Goal: Communication & Community: Answer question/provide support

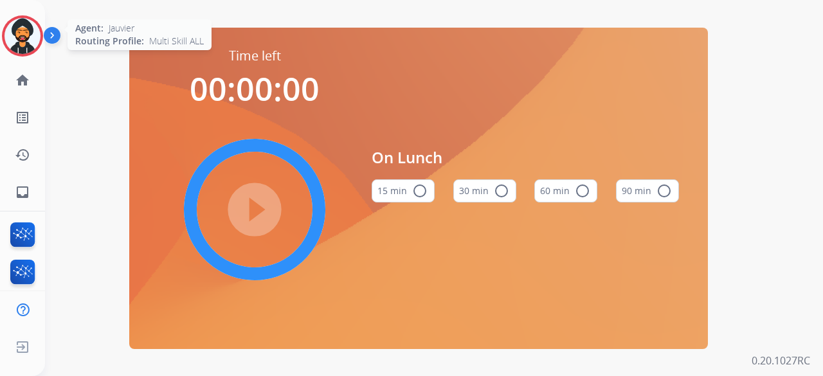
click at [34, 51] on div at bounding box center [22, 35] width 41 height 41
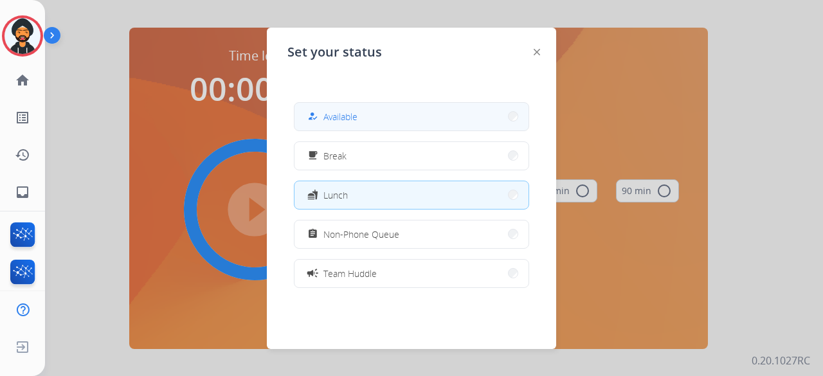
click at [392, 131] on div "how_to_reg Available" at bounding box center [411, 116] width 235 height 29
click at [367, 111] on button "how_to_reg Available" at bounding box center [412, 117] width 234 height 28
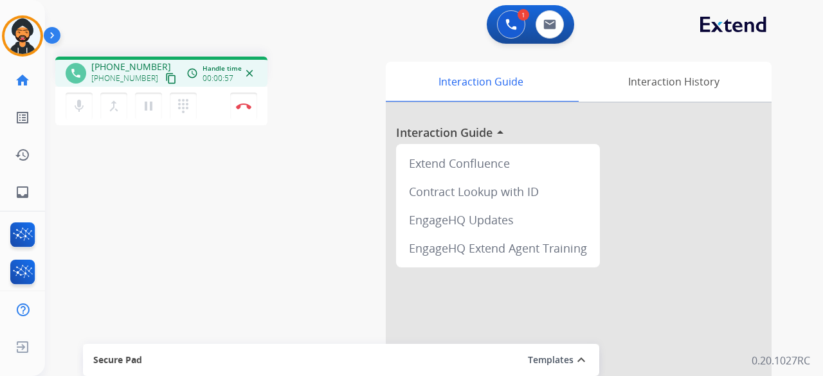
click at [165, 78] on mat-icon "content_copy" at bounding box center [171, 79] width 12 height 12
click at [250, 100] on button "Disconnect" at bounding box center [243, 106] width 27 height 27
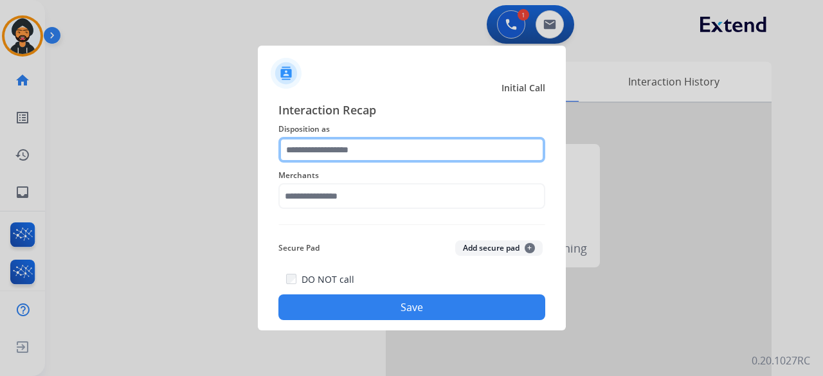
click at [329, 161] on input "text" at bounding box center [412, 150] width 267 height 26
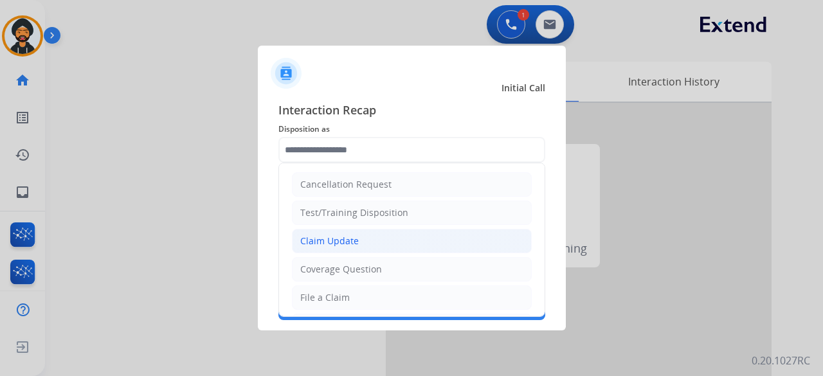
click at [362, 243] on li "Claim Update" at bounding box center [412, 241] width 240 height 24
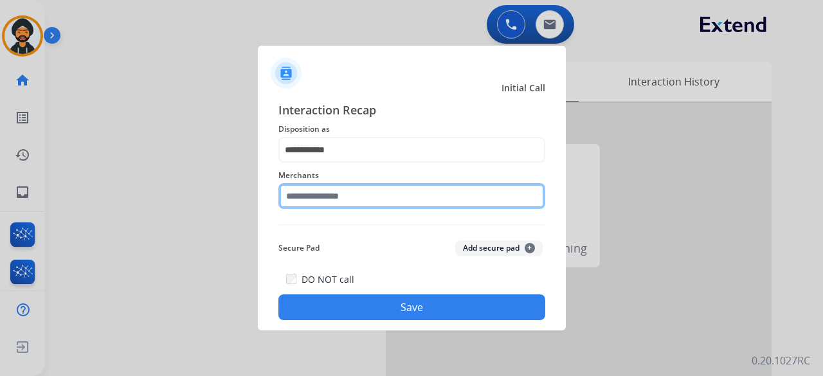
click at [326, 185] on input "text" at bounding box center [412, 196] width 267 height 26
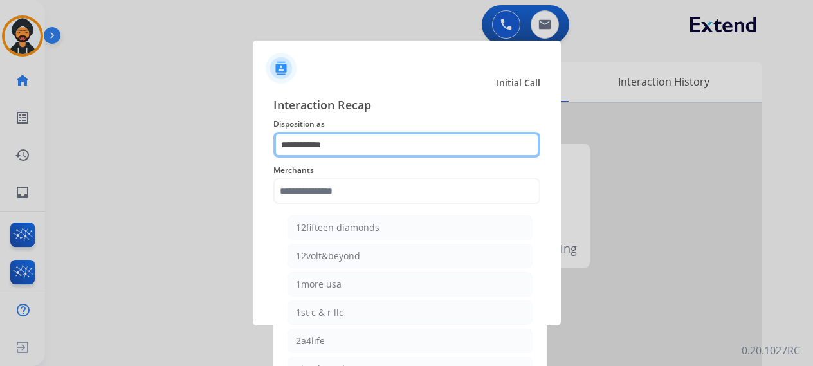
click at [335, 150] on input "**********" at bounding box center [406, 145] width 267 height 26
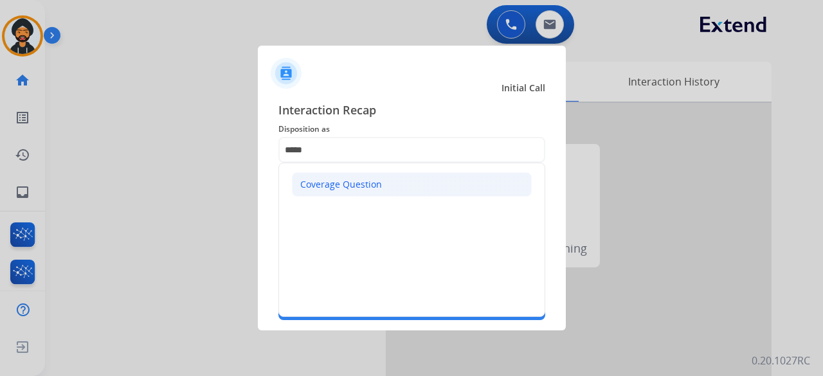
click at [336, 190] on div "Coverage Question" at bounding box center [341, 184] width 82 height 13
type input "**********"
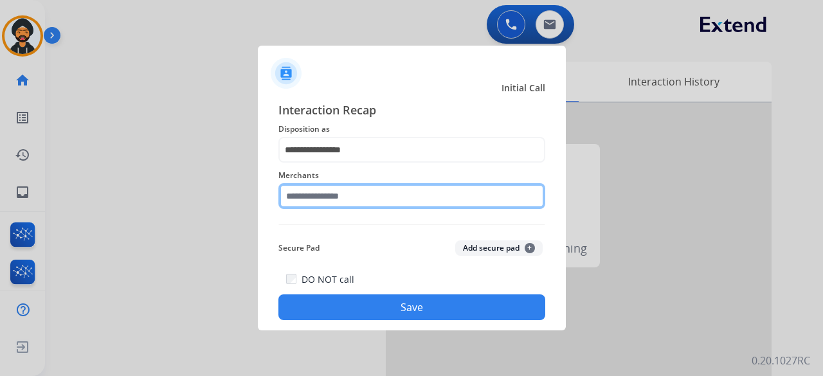
click at [324, 196] on input "text" at bounding box center [412, 196] width 267 height 26
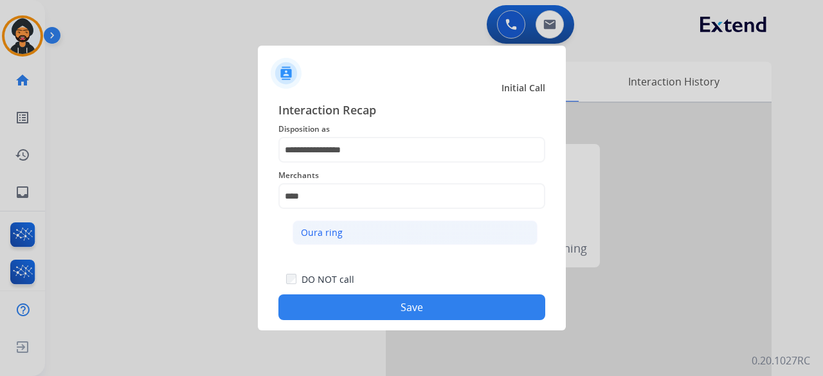
click at [331, 227] on div "Oura ring" at bounding box center [322, 232] width 42 height 13
type input "*********"
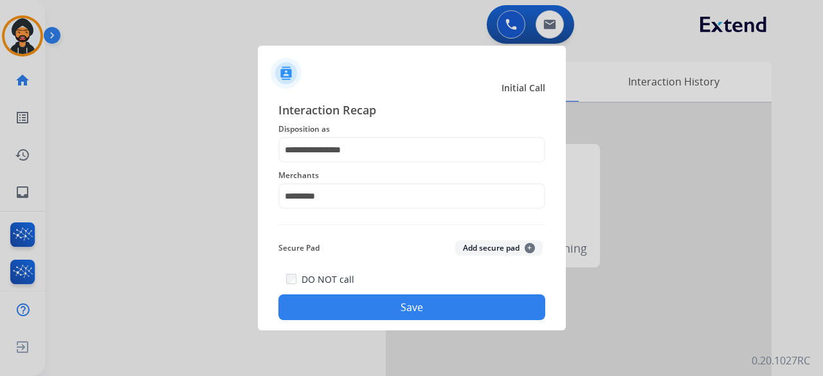
click at [377, 306] on button "Save" at bounding box center [412, 308] width 267 height 26
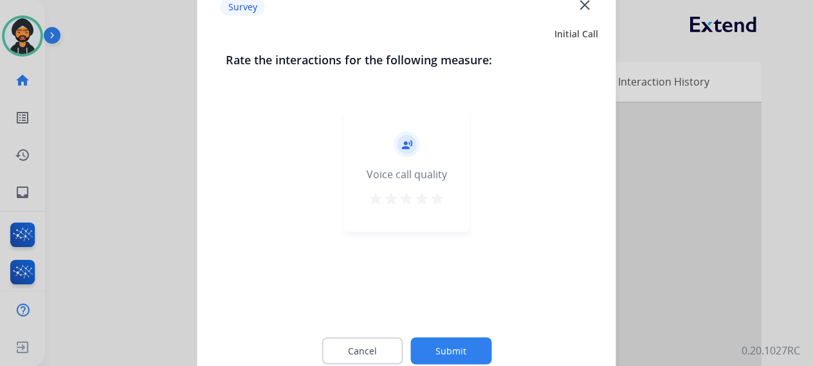
click at [466, 351] on button "Submit" at bounding box center [450, 350] width 81 height 27
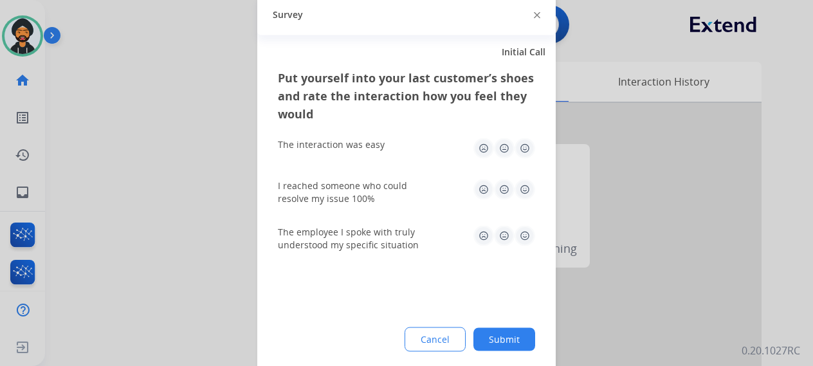
click at [505, 335] on button "Submit" at bounding box center [504, 338] width 62 height 23
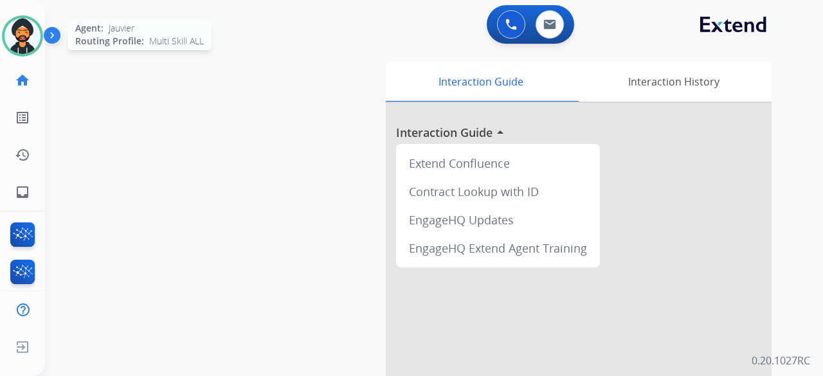
click at [33, 32] on img at bounding box center [23, 36] width 36 height 36
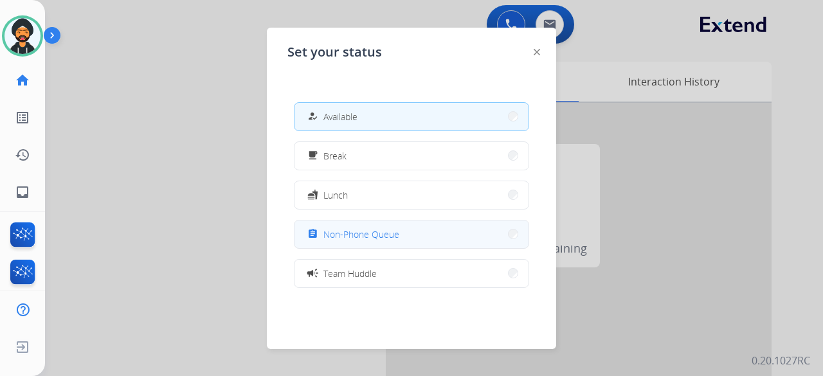
click at [377, 223] on button "assignment Non-Phone Queue" at bounding box center [412, 235] width 234 height 28
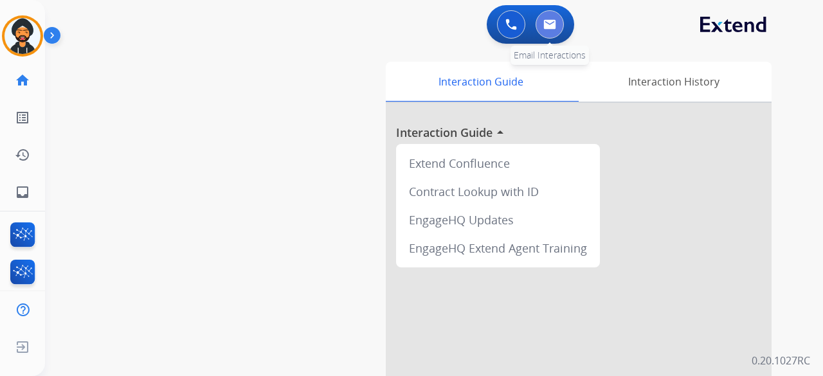
click at [551, 26] on img at bounding box center [550, 24] width 13 height 10
select select "**********"
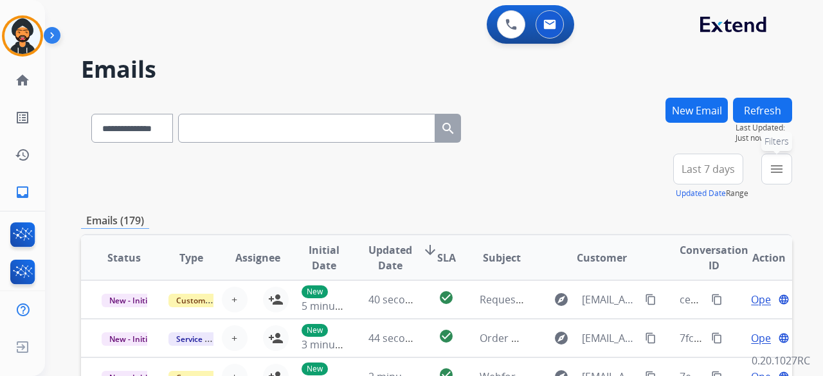
click at [780, 169] on mat-icon "menu" at bounding box center [776, 168] width 15 height 15
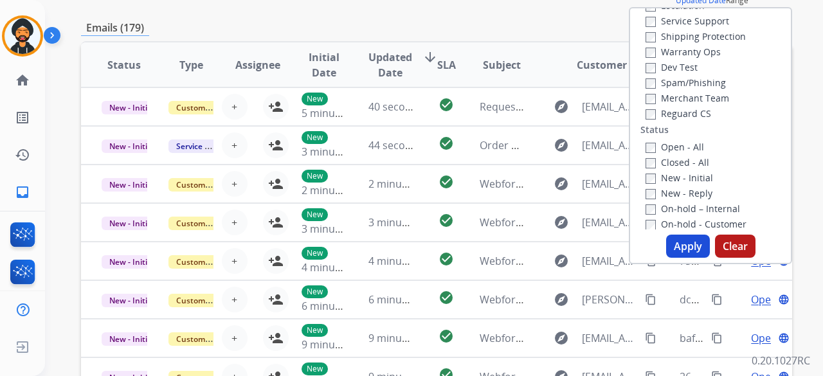
scroll to position [129, 0]
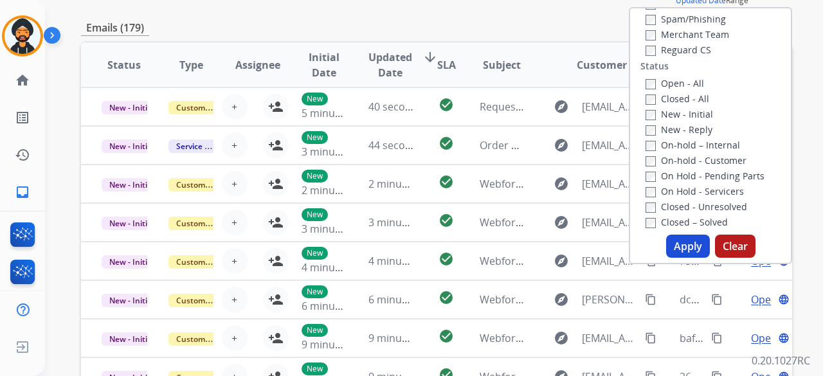
click at [707, 251] on div "Apply Clear" at bounding box center [710, 246] width 161 height 23
click at [696, 248] on button "Apply" at bounding box center [688, 246] width 44 height 23
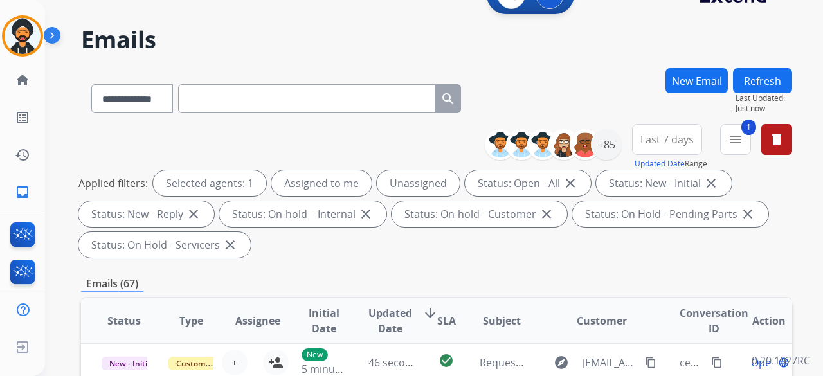
scroll to position [0, 0]
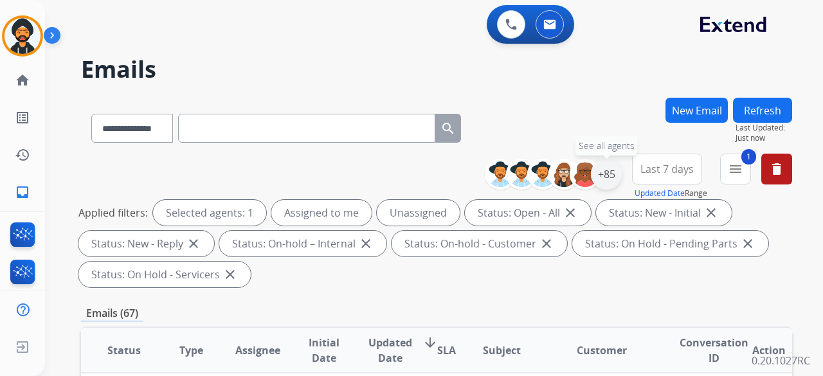
click at [613, 180] on div "+85" at bounding box center [606, 174] width 31 height 31
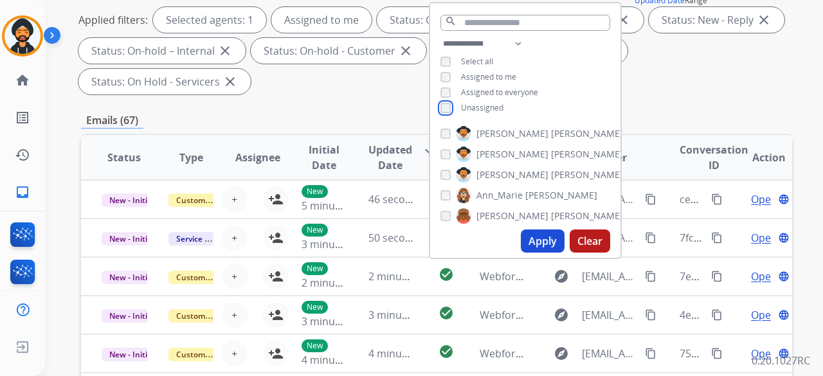
scroll to position [1, 0]
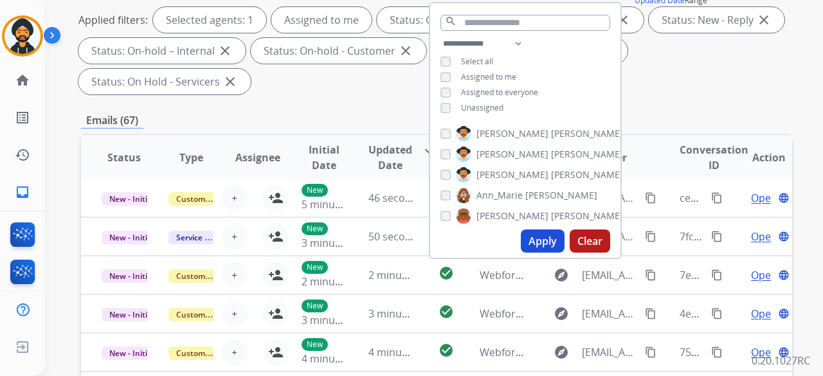
click at [545, 239] on button "Apply" at bounding box center [543, 241] width 44 height 23
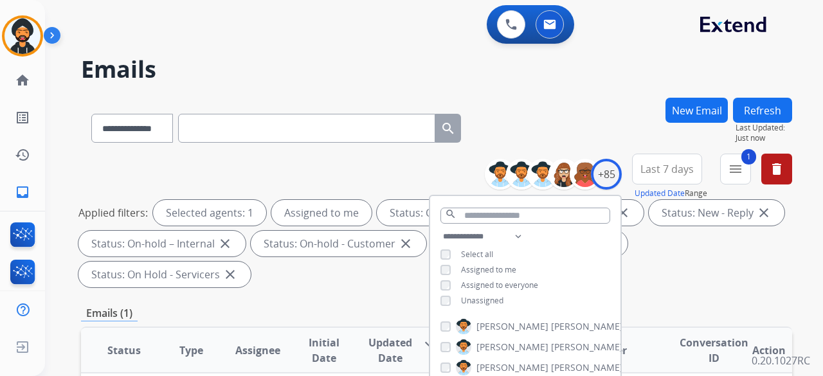
scroll to position [0, 0]
click at [546, 92] on div "**********" at bounding box center [418, 234] width 747 height 376
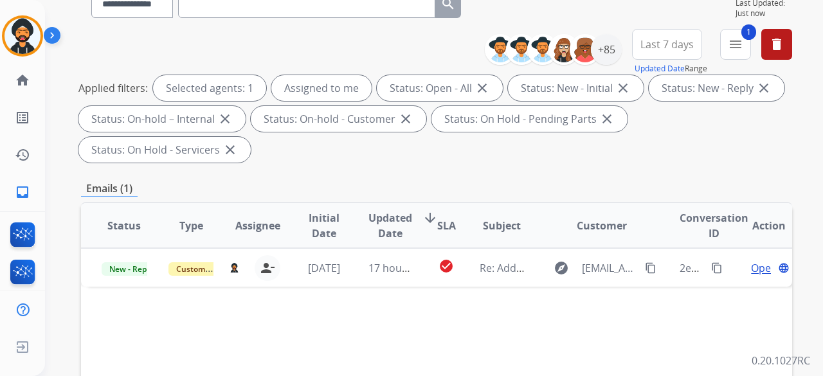
scroll to position [129, 0]
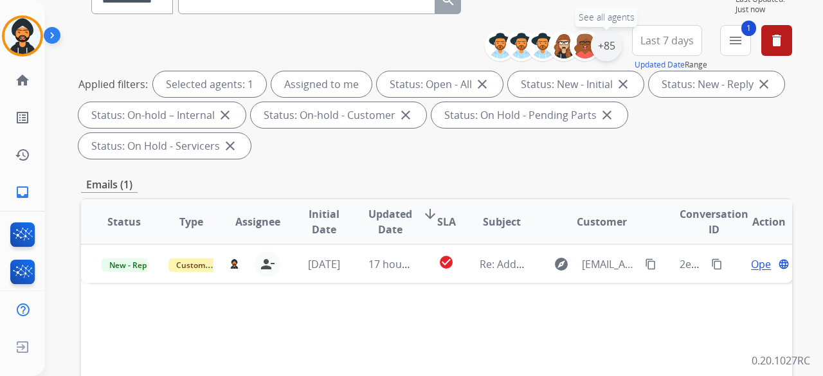
click at [618, 51] on div "+85" at bounding box center [606, 45] width 31 height 31
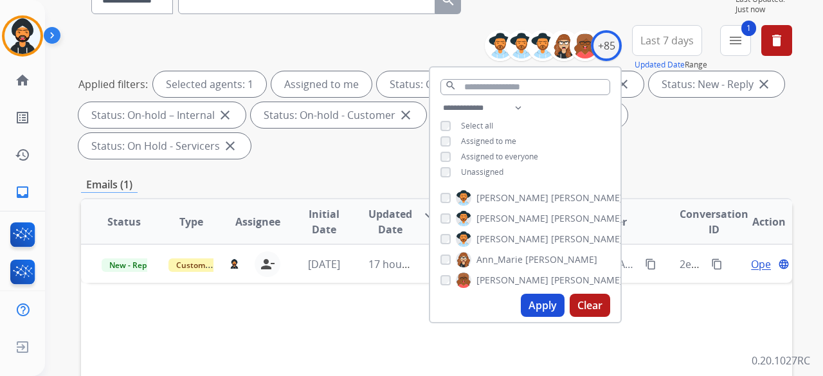
click at [532, 305] on button "Apply" at bounding box center [543, 305] width 44 height 23
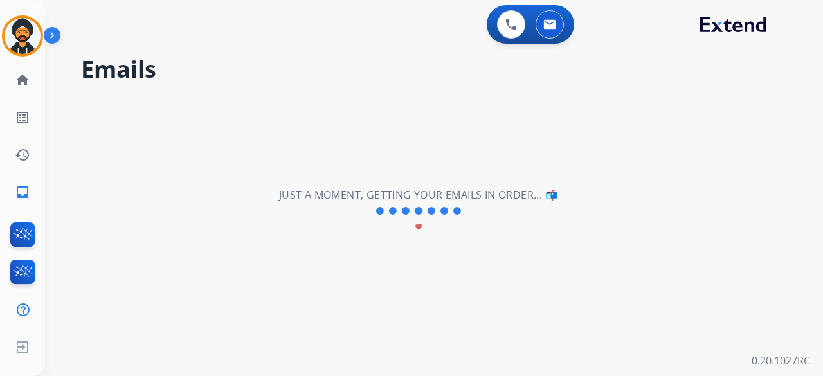
scroll to position [0, 0]
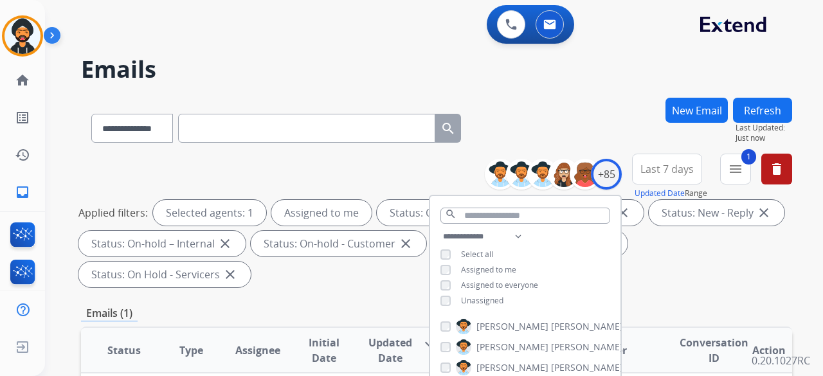
click at [553, 77] on h2 "Emails" at bounding box center [436, 70] width 711 height 26
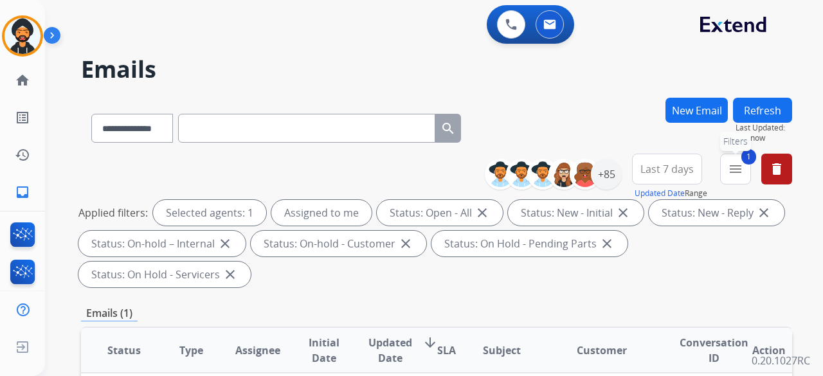
click at [742, 176] on button "1 menu Filters" at bounding box center [735, 169] width 31 height 31
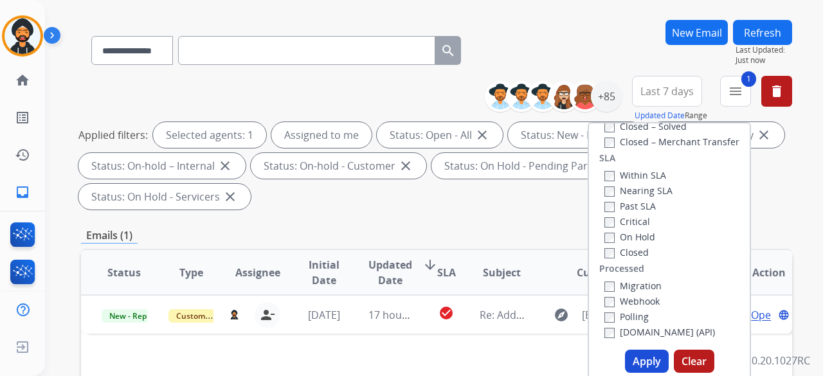
scroll to position [193, 0]
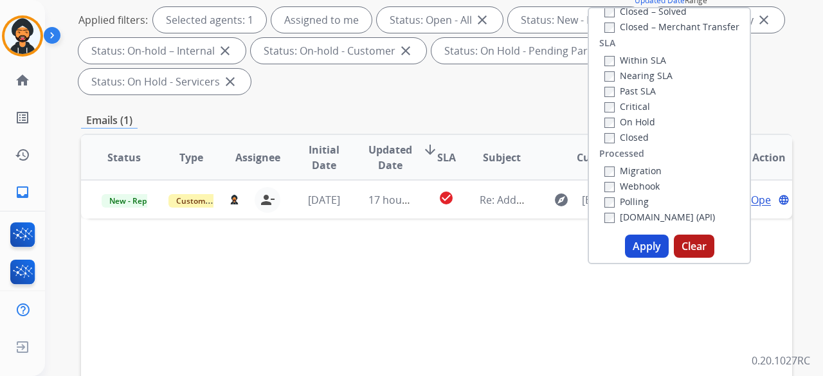
click at [644, 245] on button "Apply" at bounding box center [647, 246] width 44 height 23
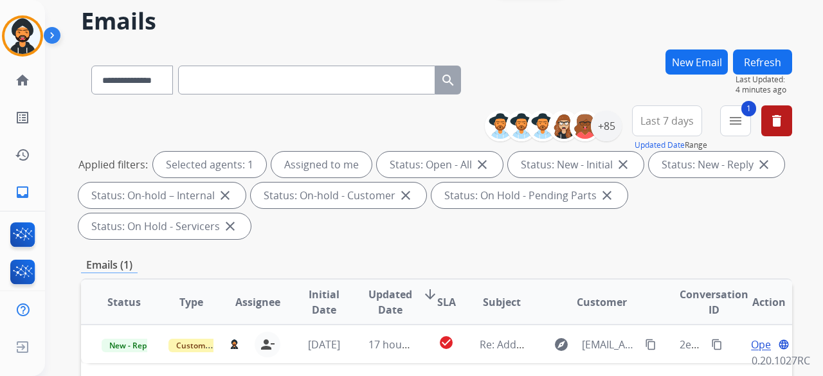
scroll to position [0, 0]
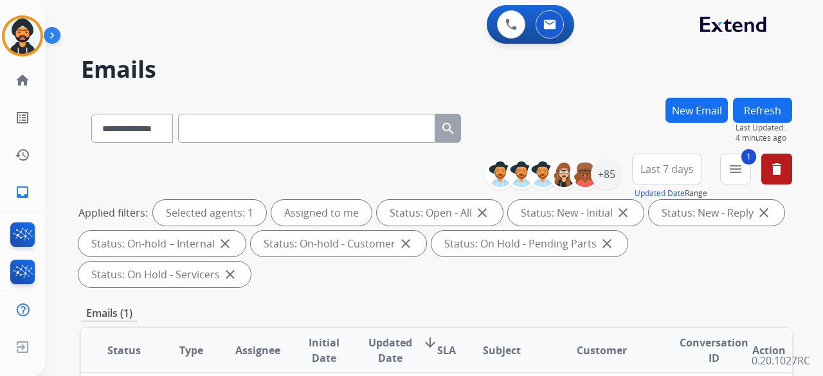
click at [706, 107] on button "New Email" at bounding box center [697, 110] width 62 height 25
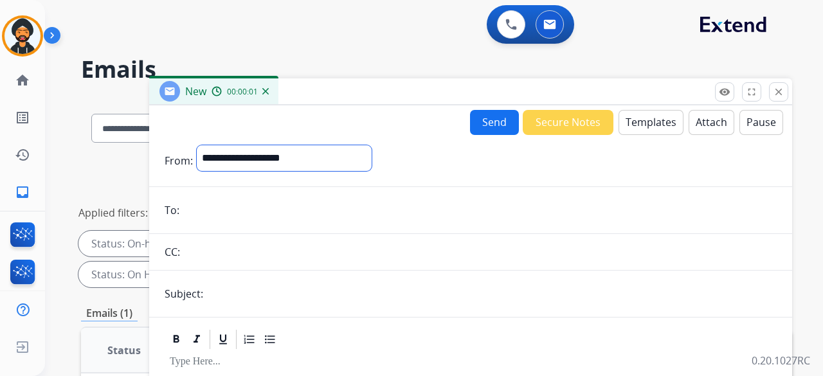
click at [232, 160] on select "**********" at bounding box center [284, 158] width 175 height 26
select select "**********"
click at [197, 145] on select "**********" at bounding box center [284, 158] width 175 height 26
paste input "**********"
type input "**********"
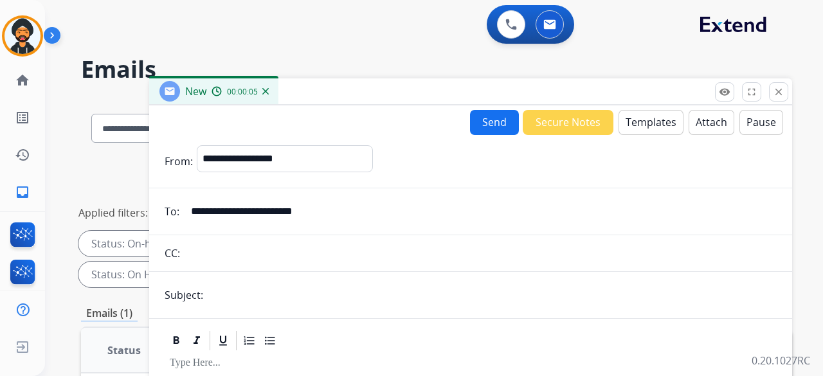
click at [276, 290] on input "text" at bounding box center [492, 295] width 570 height 26
type input "**********"
click at [652, 127] on button "Templates" at bounding box center [651, 122] width 65 height 25
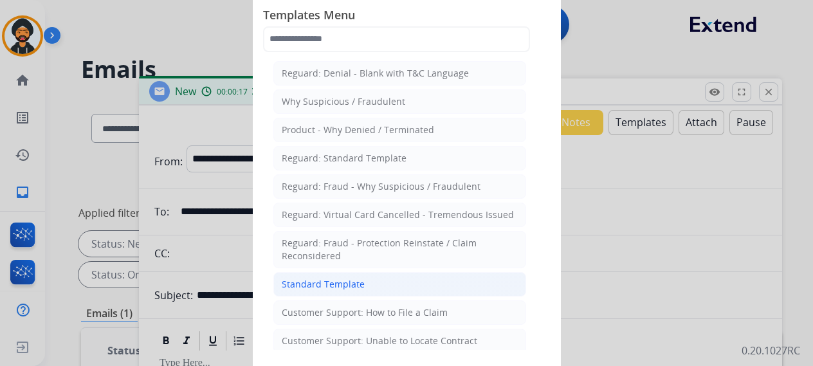
click at [333, 287] on div "Standard Template" at bounding box center [323, 284] width 83 height 13
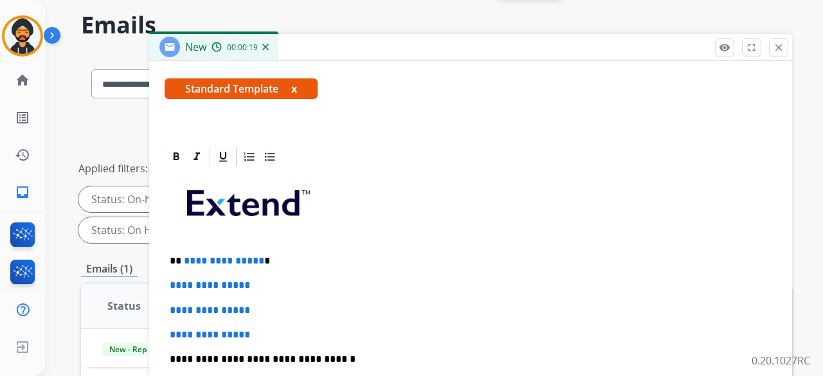
scroll to position [64, 0]
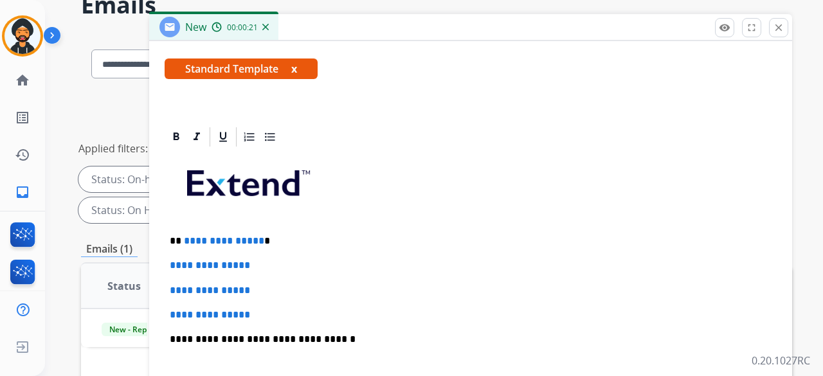
click at [262, 313] on p "**********" at bounding box center [471, 315] width 602 height 12
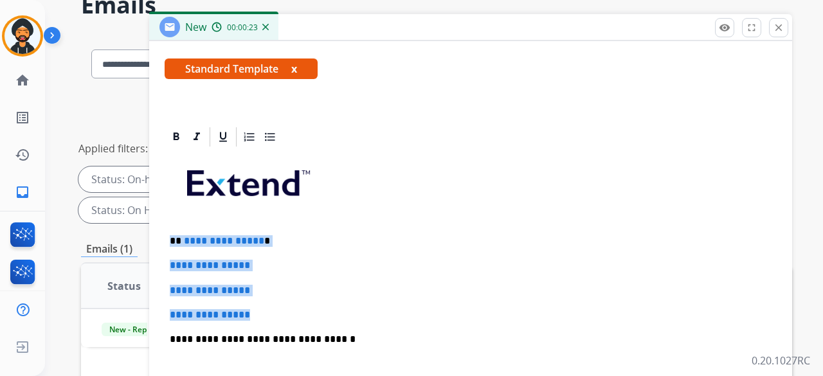
drag, startPoint x: 262, startPoint y: 309, endPoint x: 158, endPoint y: 227, distance: 132.4
click at [158, 227] on div "**********" at bounding box center [470, 356] width 643 height 463
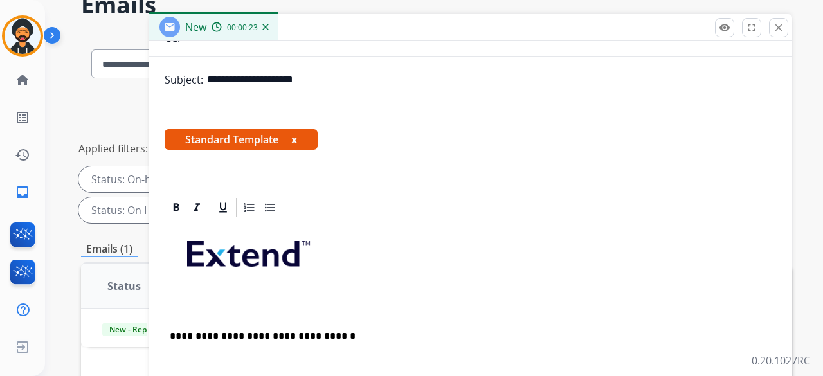
scroll to position [138, 0]
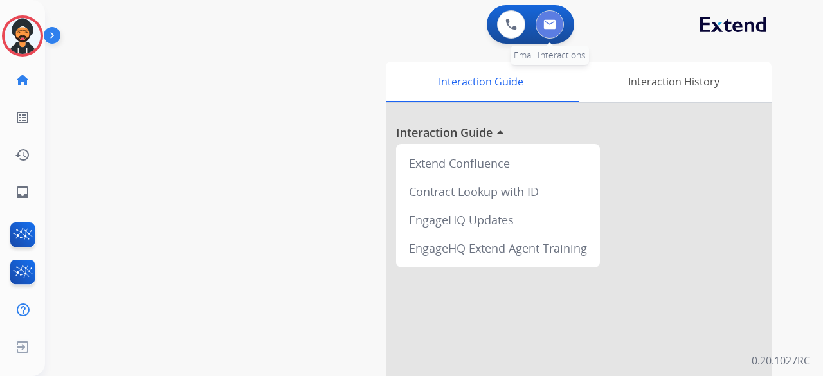
click at [555, 24] on img at bounding box center [550, 24] width 13 height 10
select select "**********"
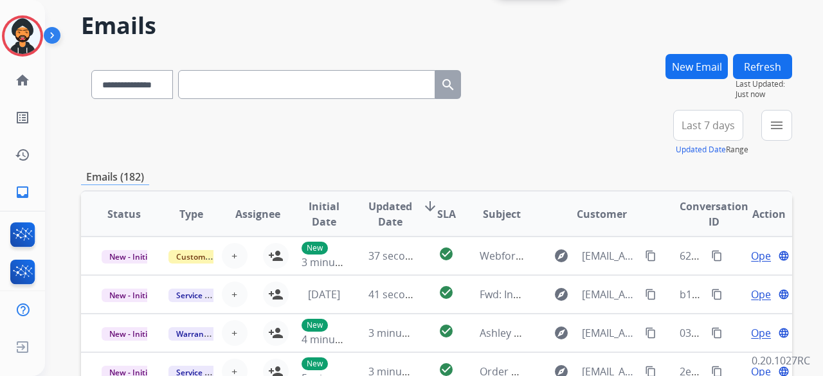
scroll to position [64, 0]
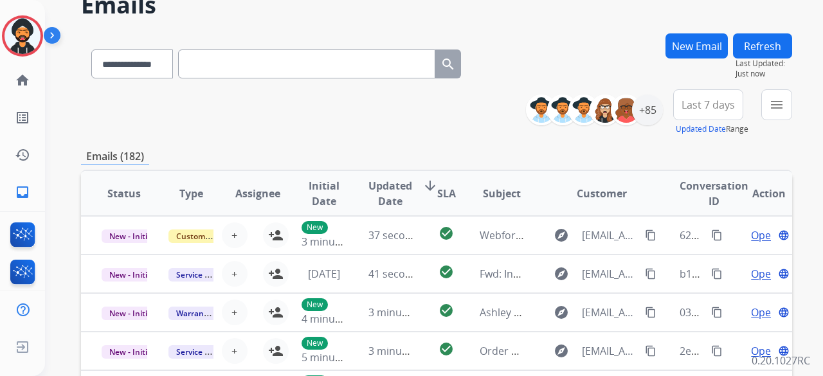
click at [714, 50] on button "New Email" at bounding box center [697, 45] width 62 height 25
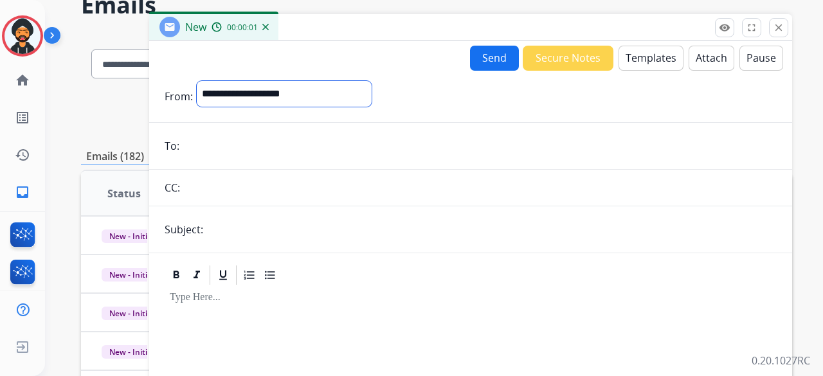
click at [228, 97] on select "**********" at bounding box center [284, 94] width 175 height 26
select select "**********"
click at [197, 81] on select "**********" at bounding box center [284, 94] width 175 height 26
click at [222, 140] on input "email" at bounding box center [480, 147] width 594 height 26
paste input "**********"
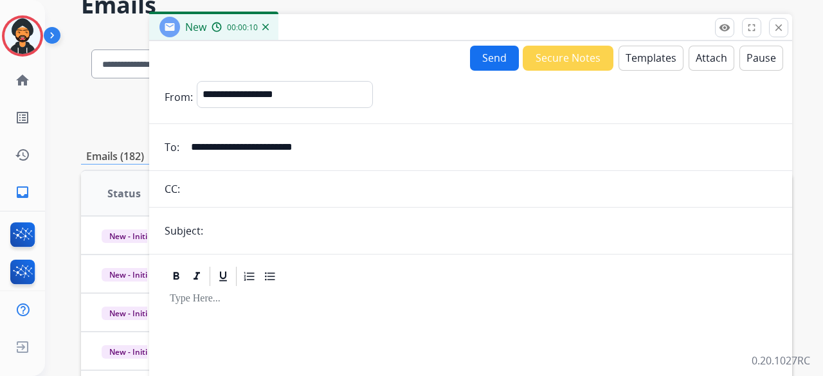
type input "**********"
click at [233, 238] on input "text" at bounding box center [492, 231] width 570 height 26
type input "**********"
click at [648, 60] on button "Templates" at bounding box center [651, 58] width 65 height 25
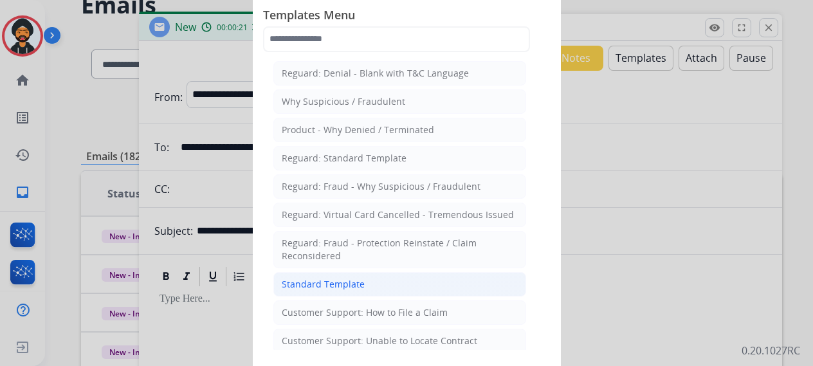
click at [330, 285] on div "Standard Template" at bounding box center [323, 284] width 83 height 13
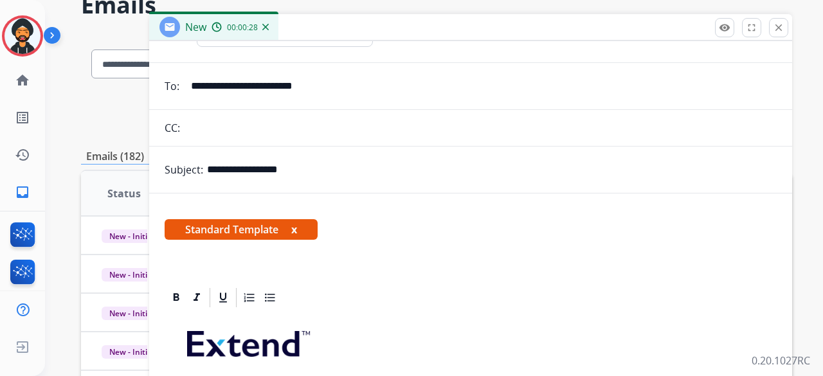
scroll to position [193, 0]
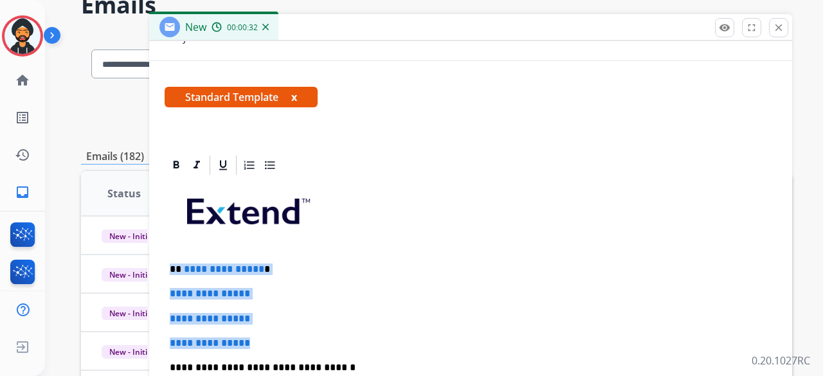
drag, startPoint x: 271, startPoint y: 342, endPoint x: 170, endPoint y: 267, distance: 126.1
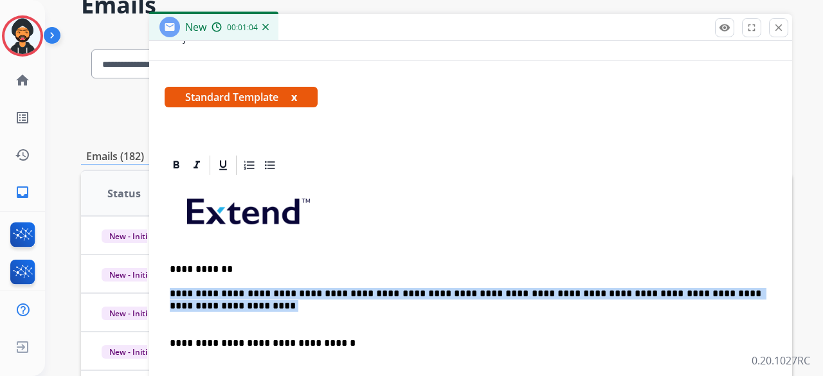
drag, startPoint x: 670, startPoint y: 298, endPoint x: 174, endPoint y: 292, distance: 496.0
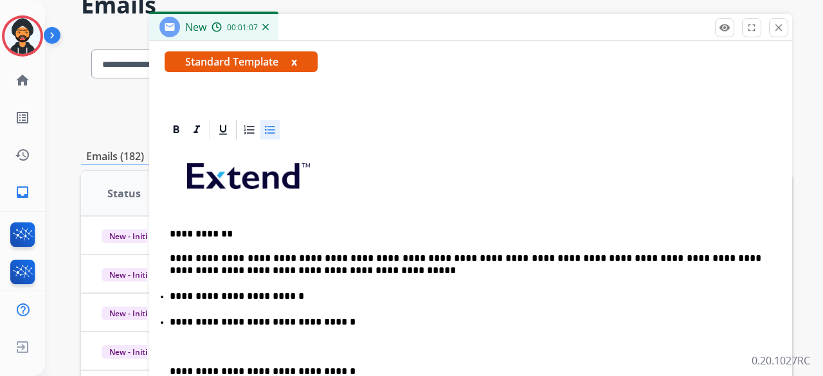
scroll to position [257, 0]
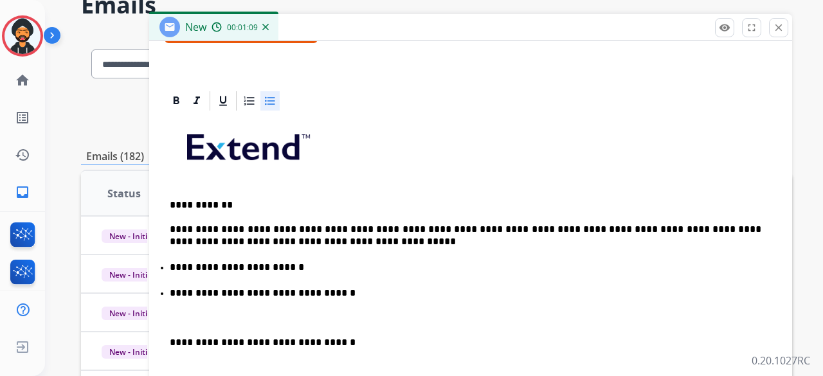
click at [289, 261] on li "**********" at bounding box center [471, 267] width 602 height 13
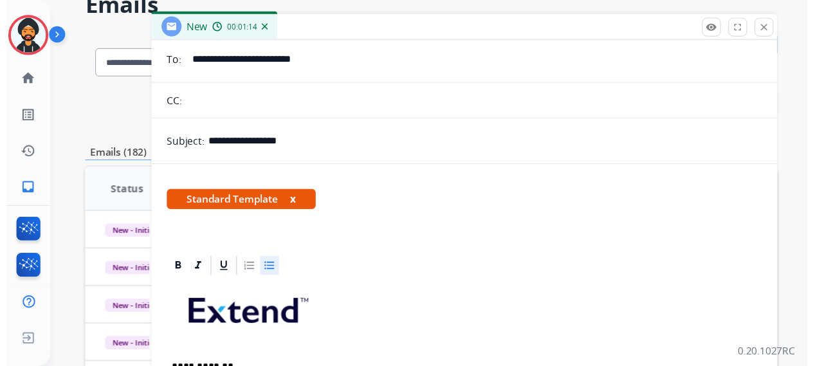
scroll to position [0, 0]
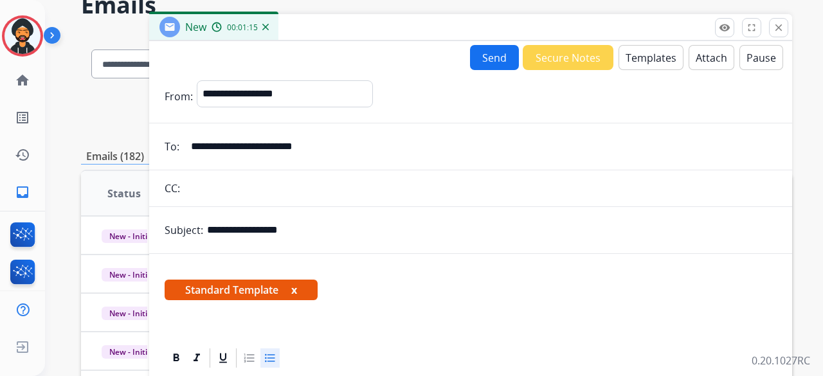
click at [490, 64] on button "Send" at bounding box center [494, 57] width 49 height 25
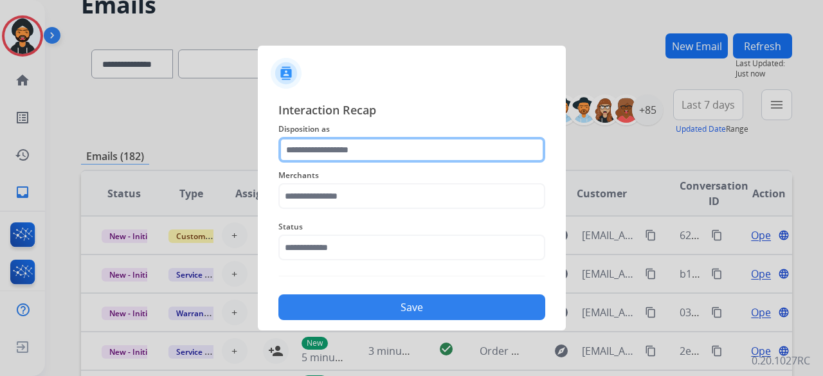
click at [360, 145] on input "text" at bounding box center [412, 150] width 267 height 26
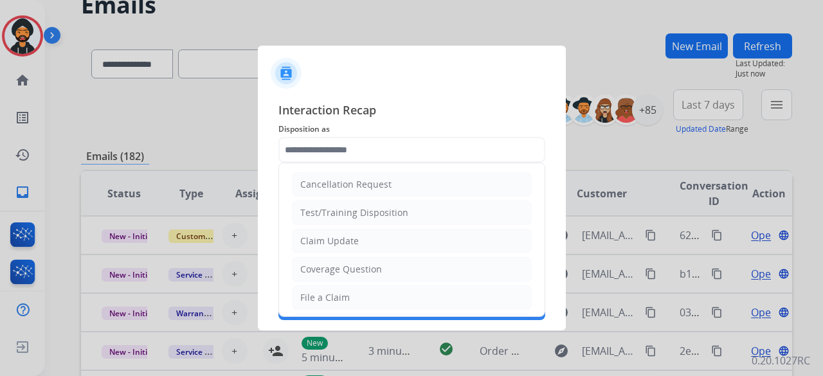
drag, startPoint x: 356, startPoint y: 244, endPoint x: 358, endPoint y: 213, distance: 30.9
click at [356, 242] on li "Claim Update" at bounding box center [412, 241] width 240 height 24
type input "**********"
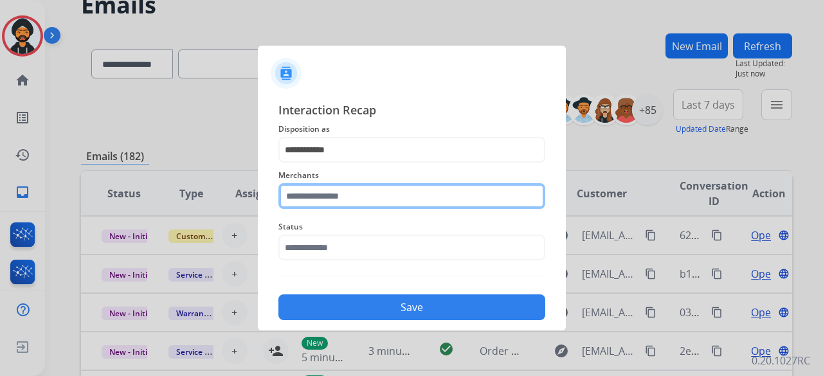
click at [353, 202] on input "text" at bounding box center [412, 196] width 267 height 26
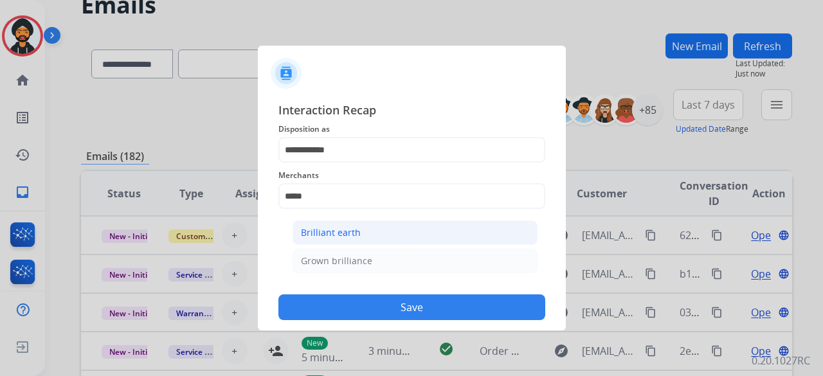
click at [304, 243] on li "Brilliant earth" at bounding box center [415, 233] width 245 height 24
type input "**********"
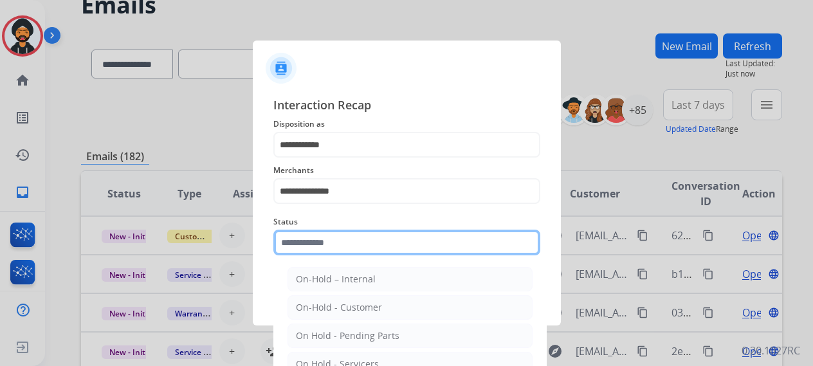
click at [305, 252] on input "text" at bounding box center [406, 243] width 267 height 26
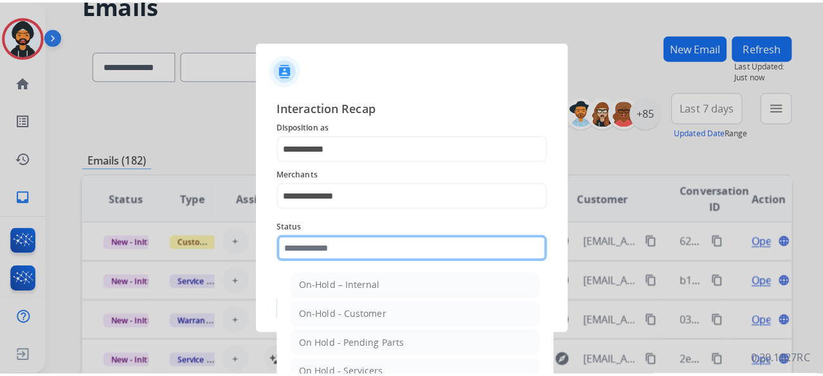
scroll to position [73, 0]
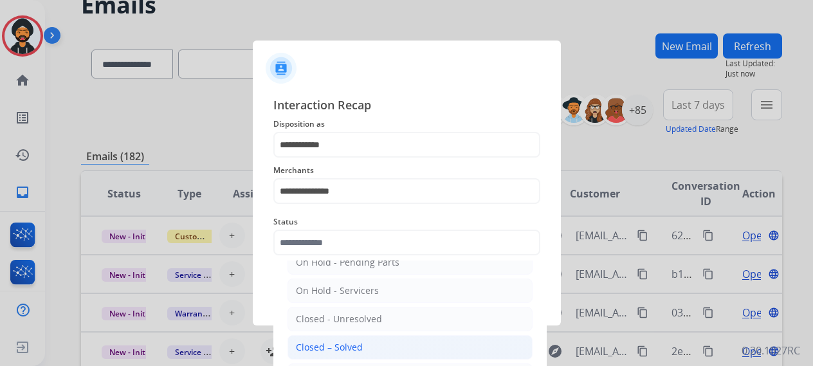
click at [354, 348] on div "Closed – Solved" at bounding box center [329, 347] width 67 height 13
type input "**********"
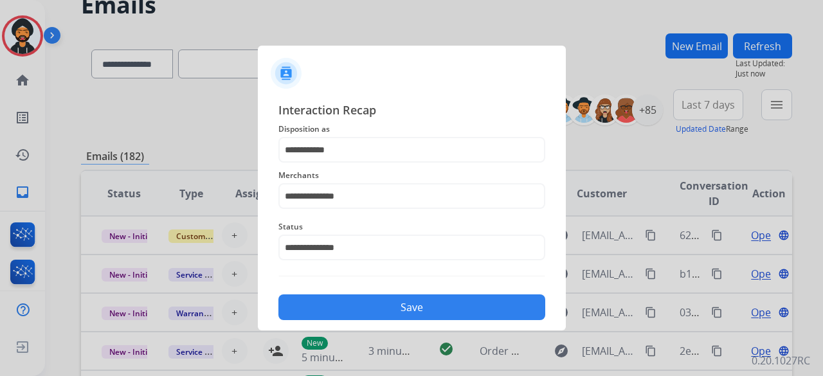
click at [381, 309] on button "Save" at bounding box center [412, 308] width 267 height 26
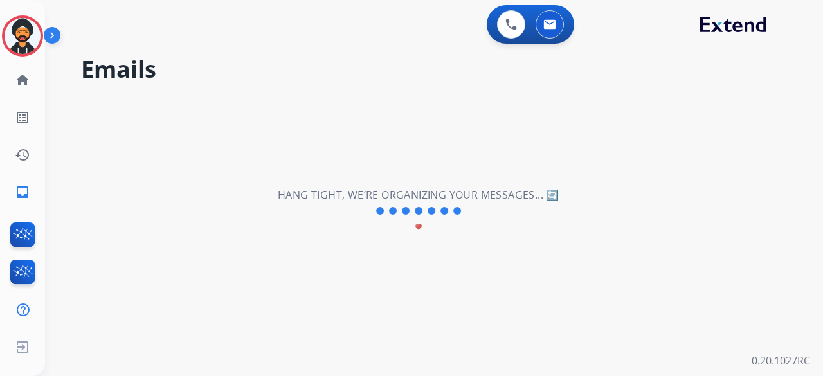
scroll to position [0, 0]
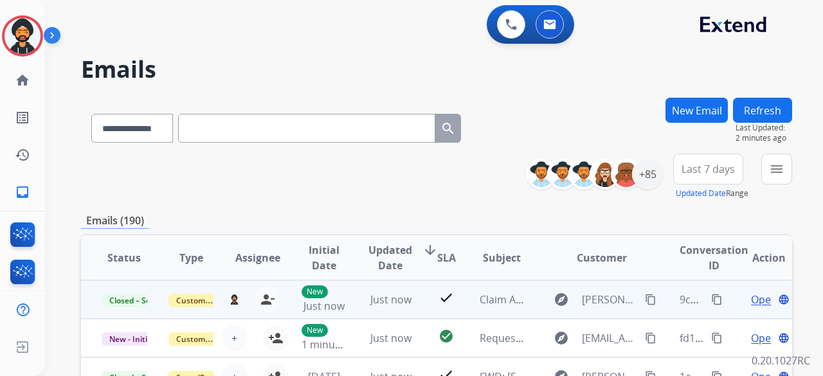
click at [711, 298] on mat-icon "content_copy" at bounding box center [717, 300] width 12 height 12
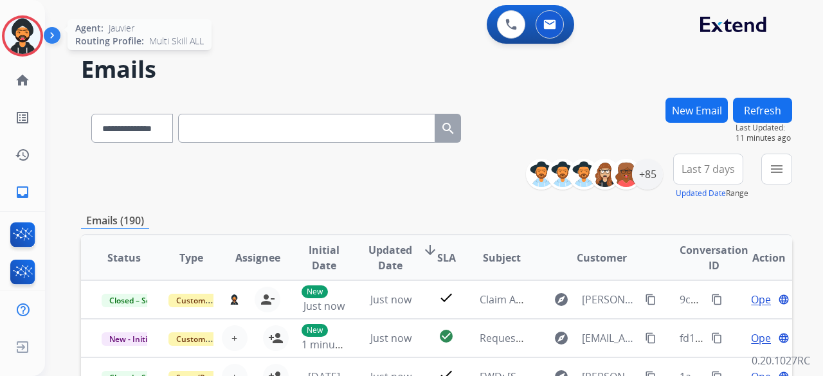
click at [39, 34] on img at bounding box center [23, 36] width 36 height 36
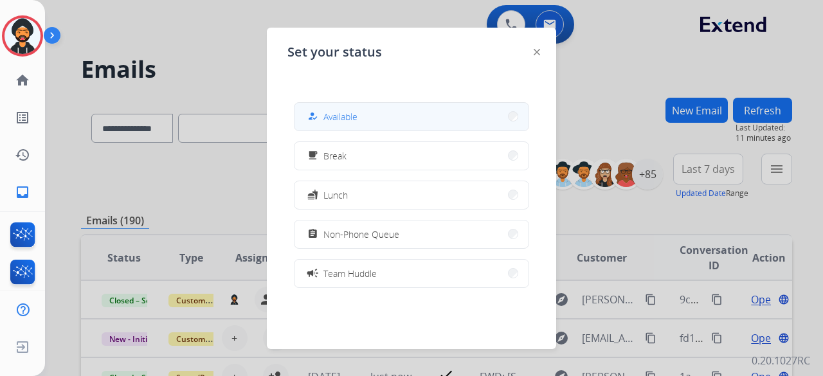
click at [362, 118] on button "how_to_reg Available" at bounding box center [412, 117] width 234 height 28
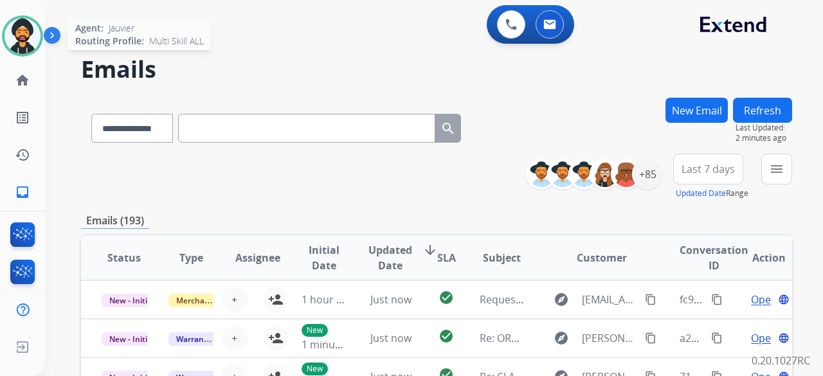
click at [32, 30] on img at bounding box center [23, 36] width 36 height 36
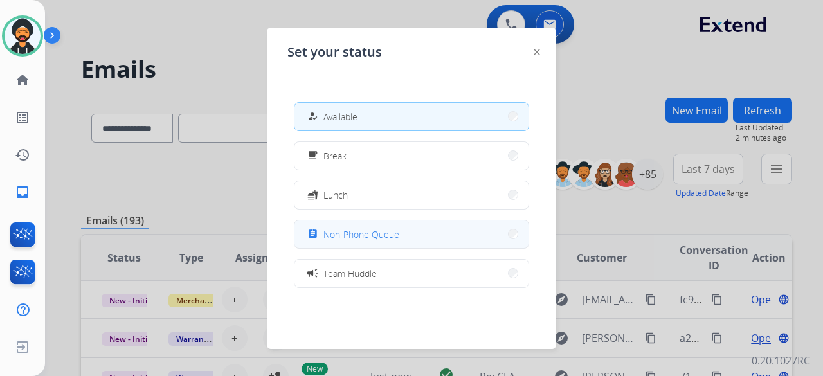
click at [403, 236] on button "assignment Non-Phone Queue" at bounding box center [412, 235] width 234 height 28
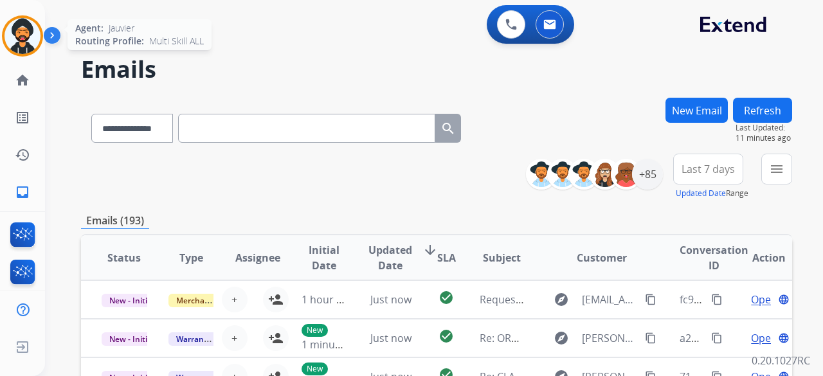
click at [21, 35] on img at bounding box center [23, 36] width 36 height 36
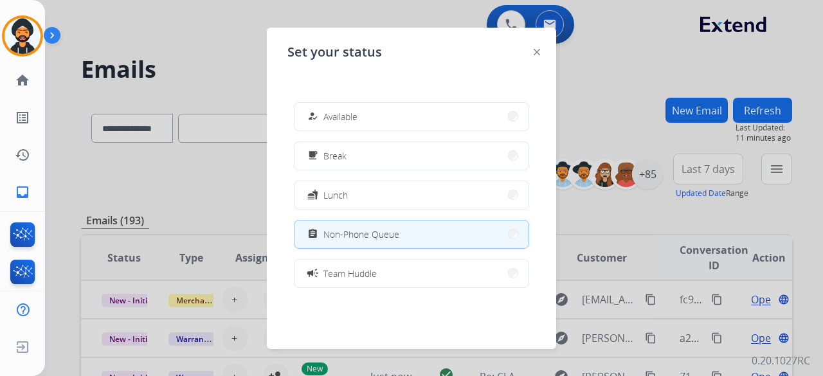
click at [661, 64] on div at bounding box center [411, 188] width 823 height 376
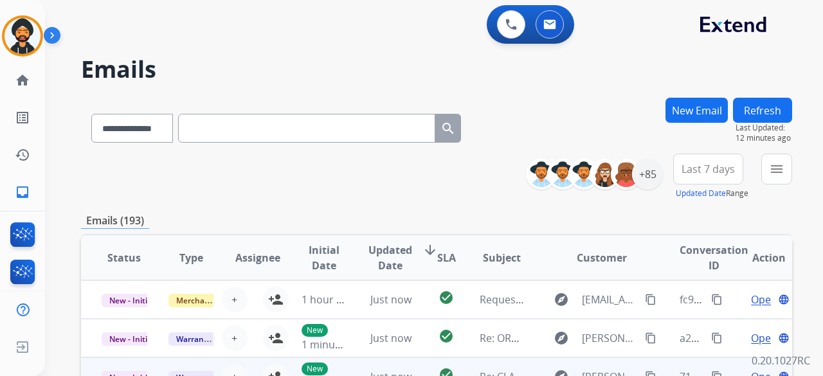
scroll to position [1, 0]
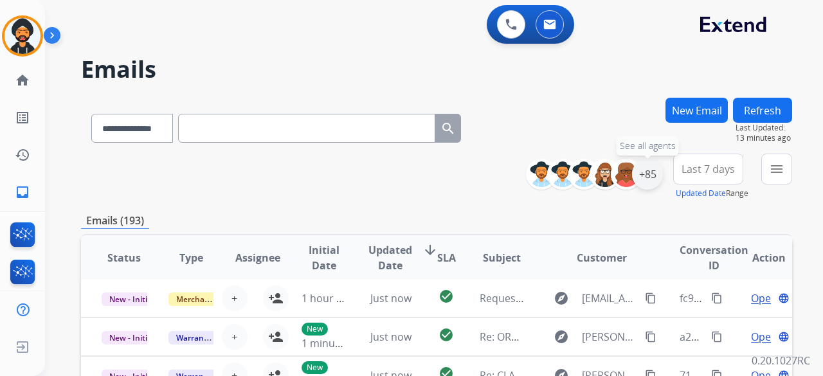
click at [647, 170] on div "+85" at bounding box center [647, 174] width 31 height 31
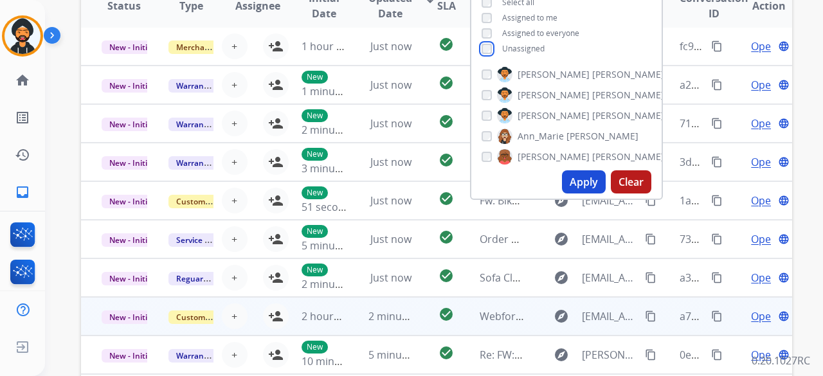
scroll to position [257, 0]
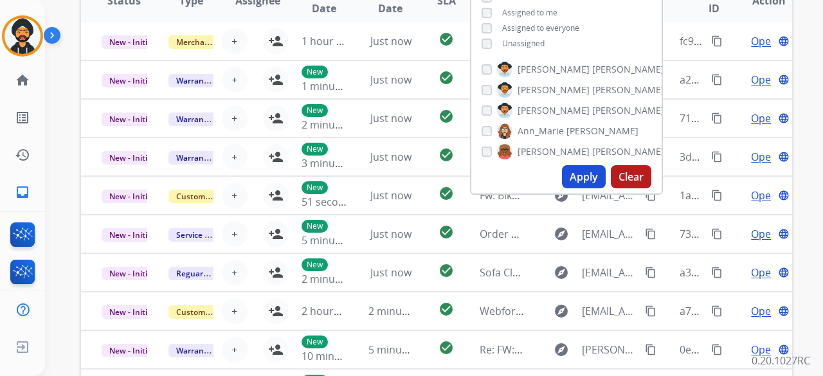
click at [583, 177] on button "Apply" at bounding box center [584, 176] width 44 height 23
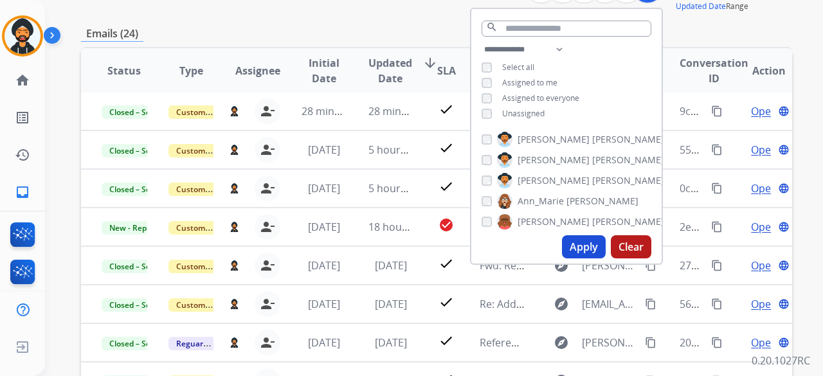
scroll to position [193, 0]
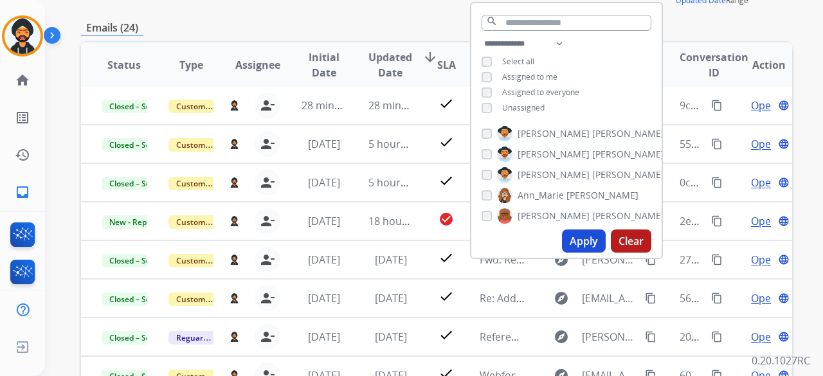
click at [587, 241] on button "Apply" at bounding box center [584, 241] width 44 height 23
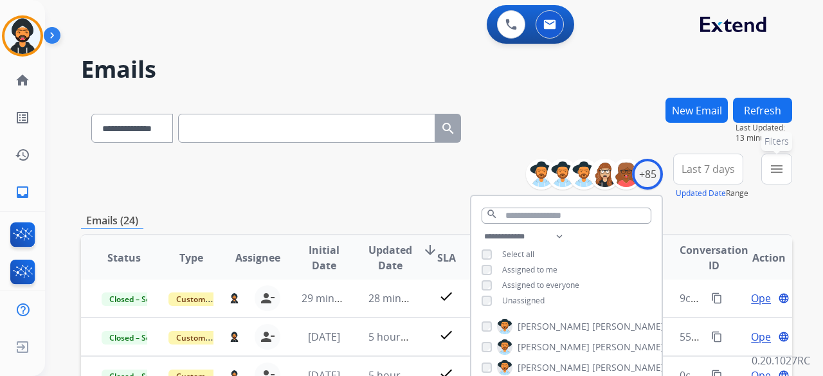
click at [772, 160] on button "menu Filters" at bounding box center [777, 169] width 31 height 31
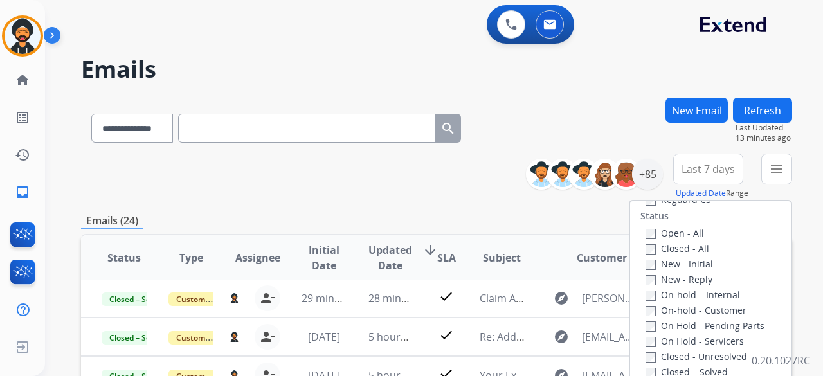
scroll to position [147, 0]
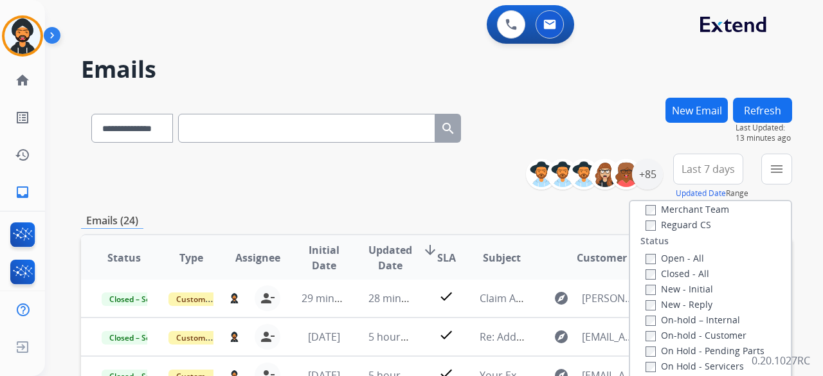
click at [647, 253] on label "Open - All" at bounding box center [675, 258] width 59 height 12
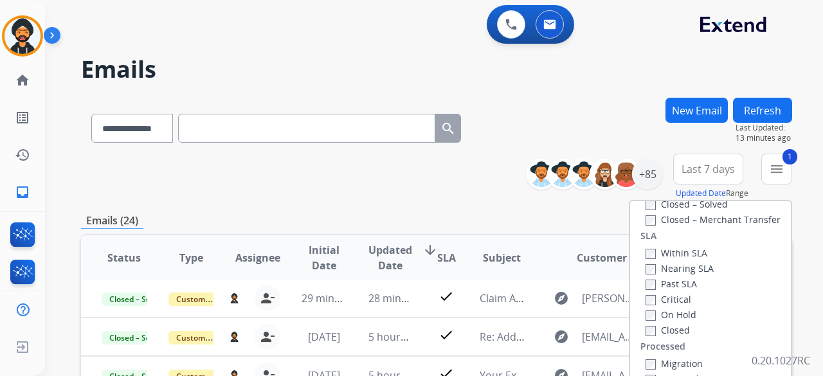
scroll to position [257, 0]
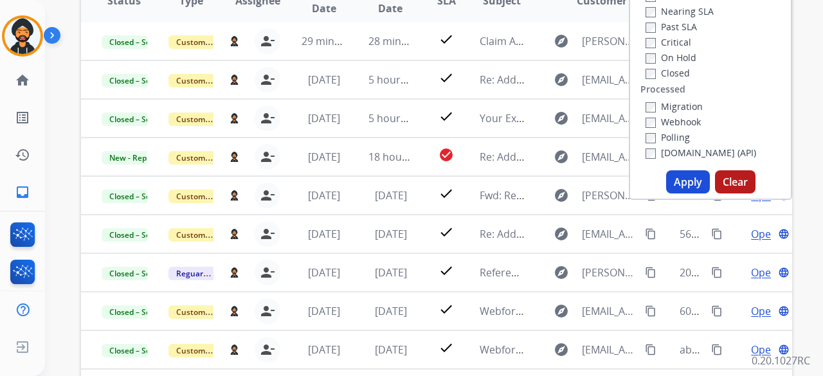
click at [683, 189] on button "Apply" at bounding box center [688, 181] width 44 height 23
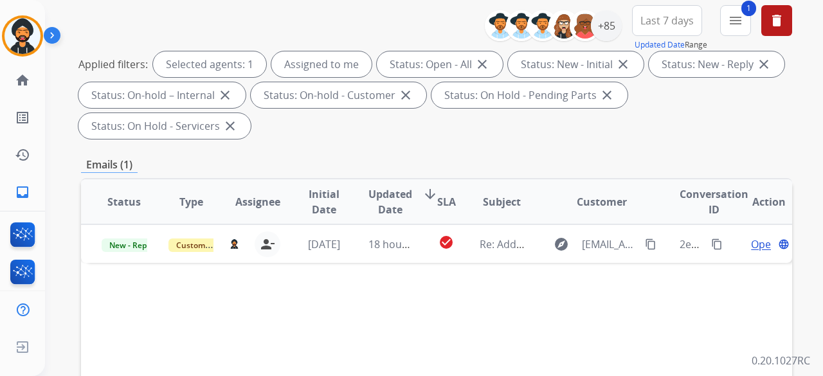
scroll to position [193, 0]
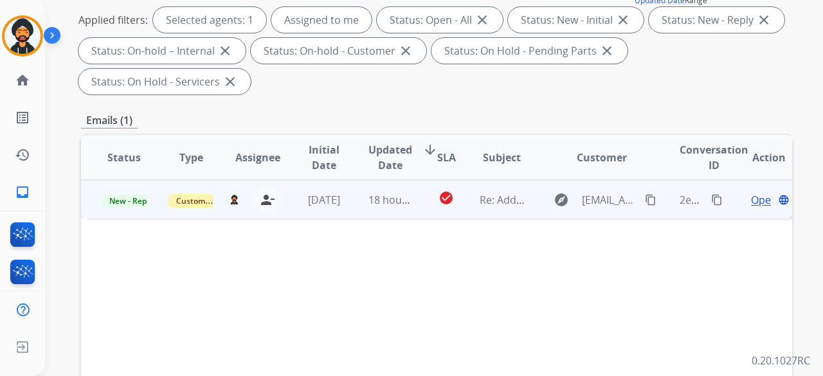
click at [746, 195] on div "Open language" at bounding box center [769, 199] width 46 height 15
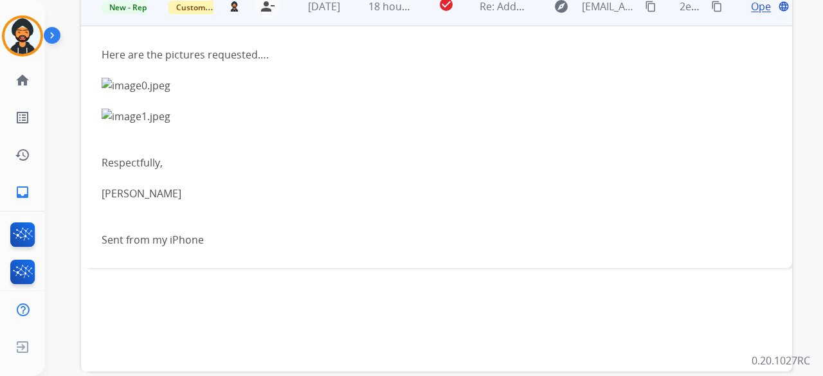
scroll to position [322, 0]
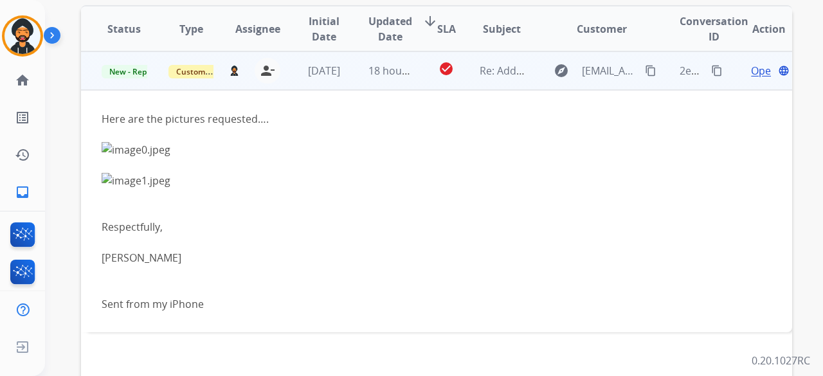
click at [147, 146] on img at bounding box center [370, 149] width 537 height 15
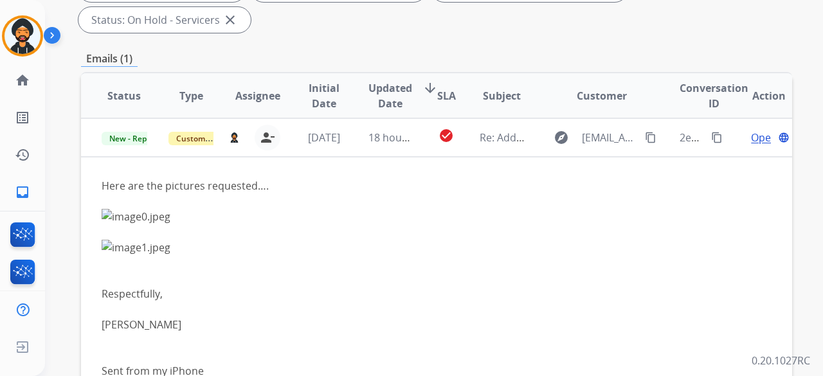
scroll to position [193, 0]
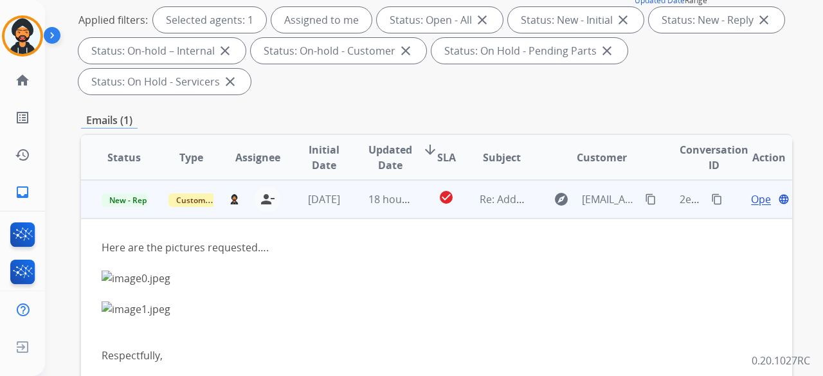
click at [751, 194] on span "Open" at bounding box center [764, 199] width 26 height 15
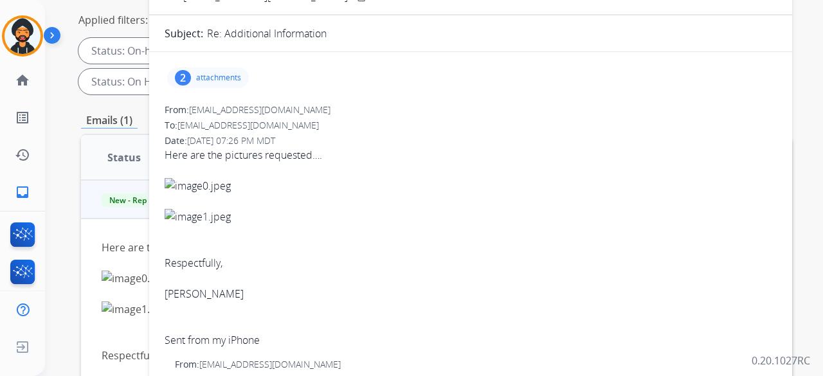
click at [199, 78] on p "attachments" at bounding box center [218, 78] width 45 height 10
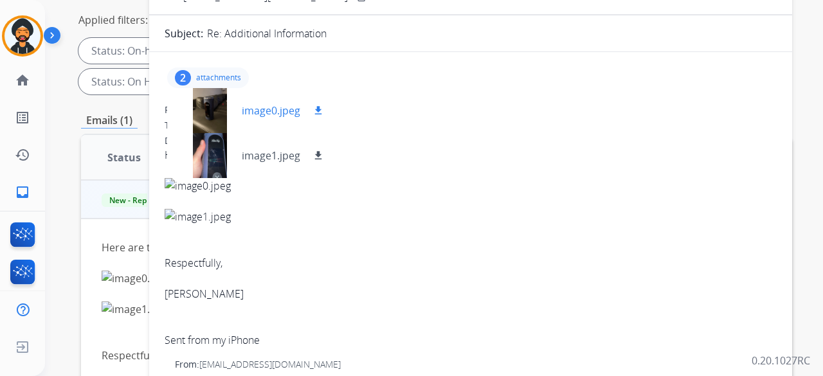
click at [313, 101] on div "image0.jpeg download" at bounding box center [251, 110] width 169 height 45
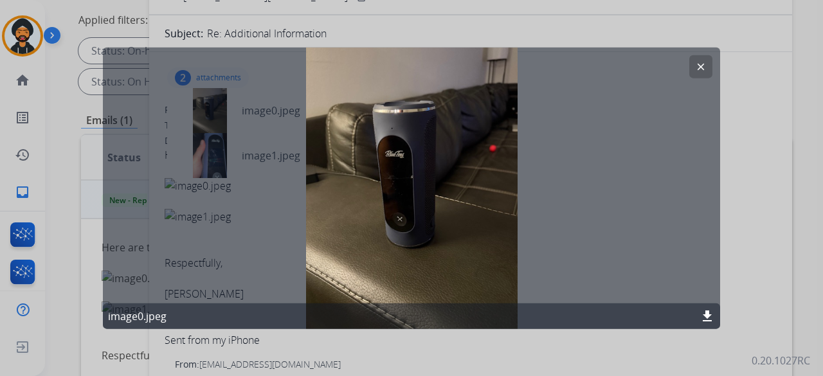
click at [703, 65] on mat-icon "clear" at bounding box center [701, 66] width 12 height 12
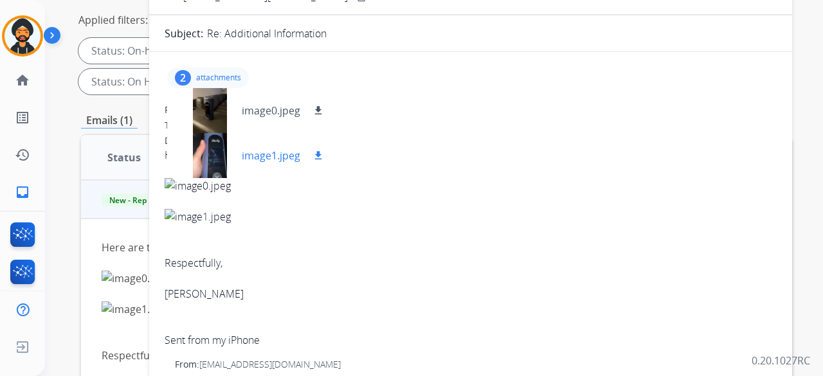
click at [319, 150] on mat-icon "download" at bounding box center [319, 156] width 12 height 12
click at [317, 107] on mat-icon "download" at bounding box center [319, 111] width 12 height 12
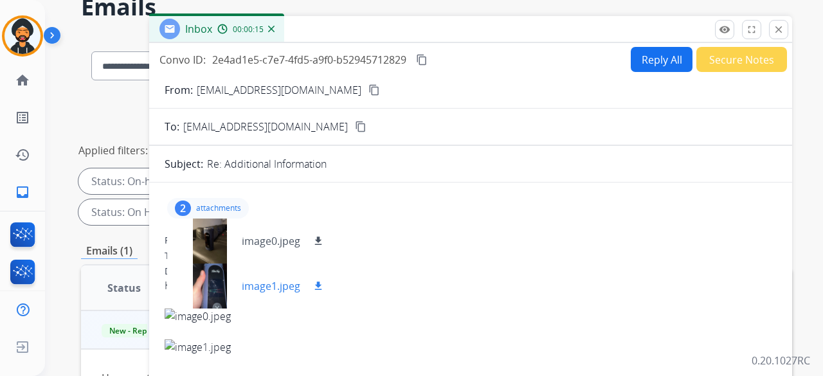
scroll to position [0, 0]
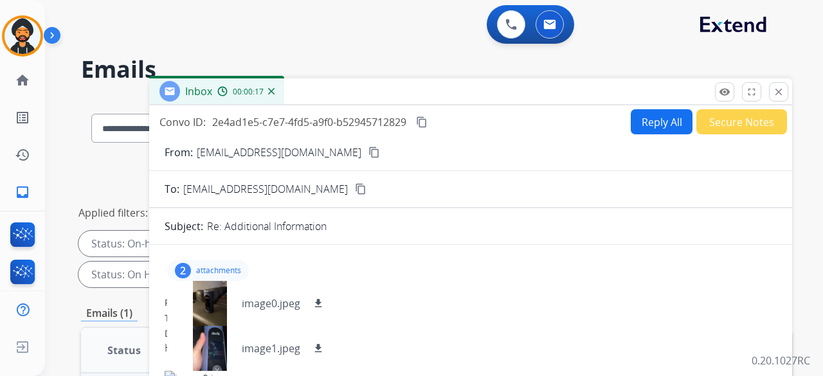
click at [369, 152] on mat-icon "content_copy" at bounding box center [375, 153] width 12 height 12
click at [17, 33] on img at bounding box center [23, 36] width 36 height 36
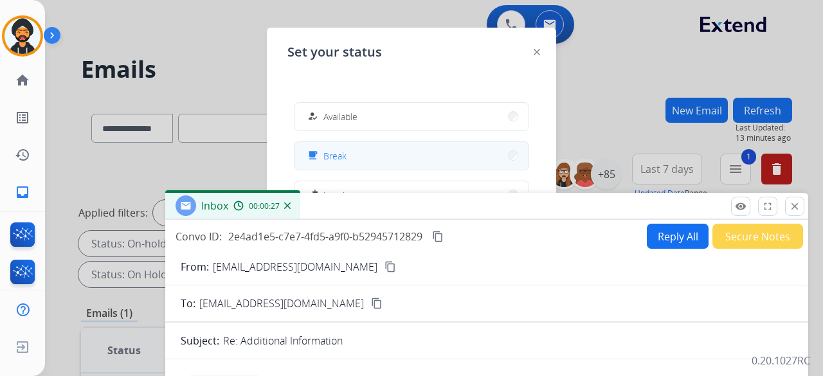
drag, startPoint x: 358, startPoint y: 93, endPoint x: 380, endPoint y: 167, distance: 76.3
click at [377, 208] on div "Inbox 00:00:27" at bounding box center [486, 206] width 643 height 27
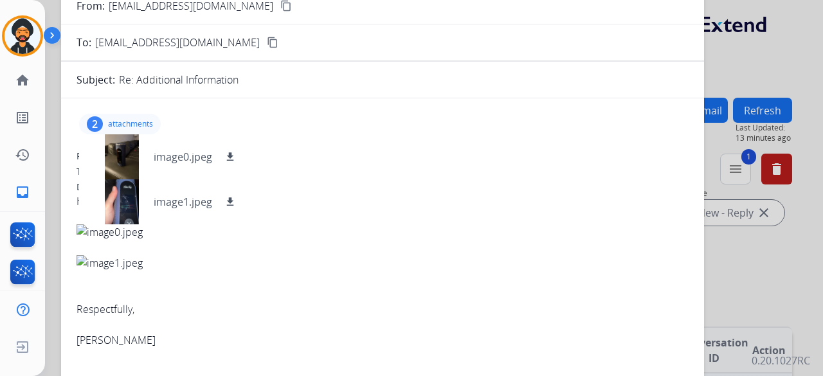
drag, startPoint x: 409, startPoint y: 205, endPoint x: 302, endPoint y: -56, distance: 282.2
click at [302, 0] on html "**********" at bounding box center [411, 188] width 823 height 376
click at [484, 219] on div at bounding box center [383, 216] width 612 height 15
drag, startPoint x: 787, startPoint y: 261, endPoint x: 794, endPoint y: 268, distance: 10.0
click at [788, 261] on div at bounding box center [411, 188] width 823 height 376
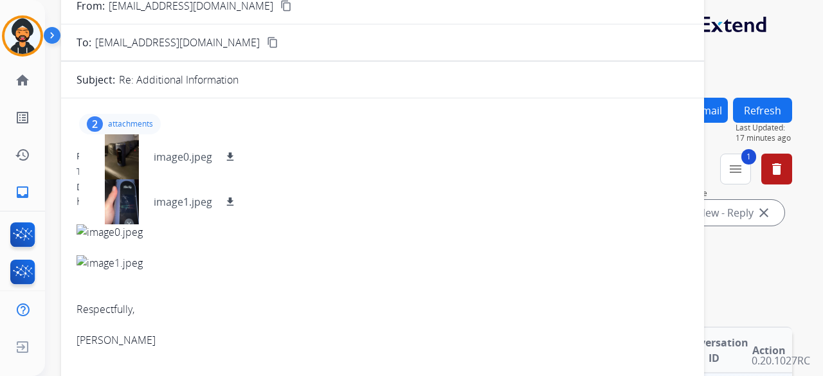
drag, startPoint x: 380, startPoint y: 26, endPoint x: 465, endPoint y: 47, distance: 87.5
click at [773, 57] on h2 "Emails" at bounding box center [436, 70] width 711 height 26
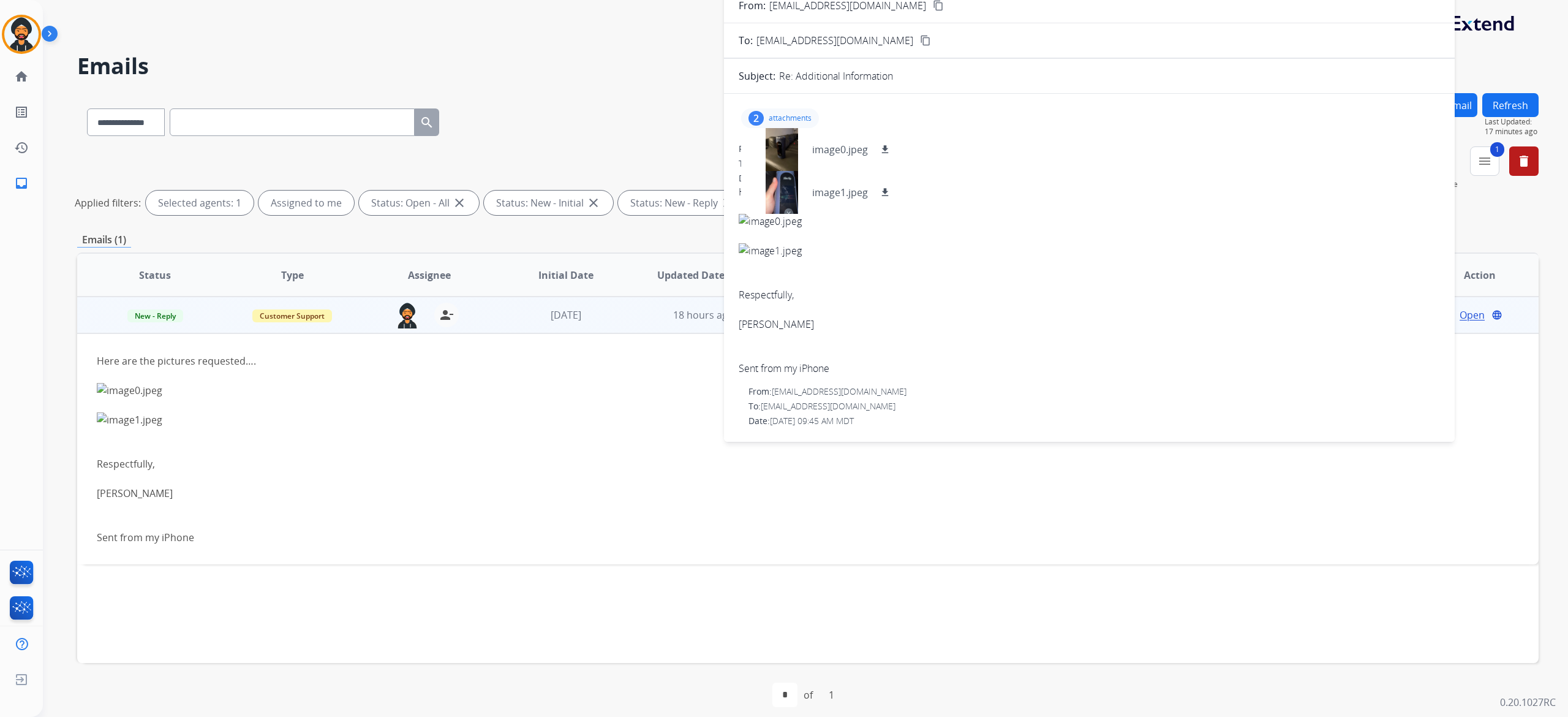
drag, startPoint x: 571, startPoint y: 1, endPoint x: 645, endPoint y: 89, distance: 115.0
click at [649, 95] on div "**********" at bounding box center [807, 120] width 1461 height 53
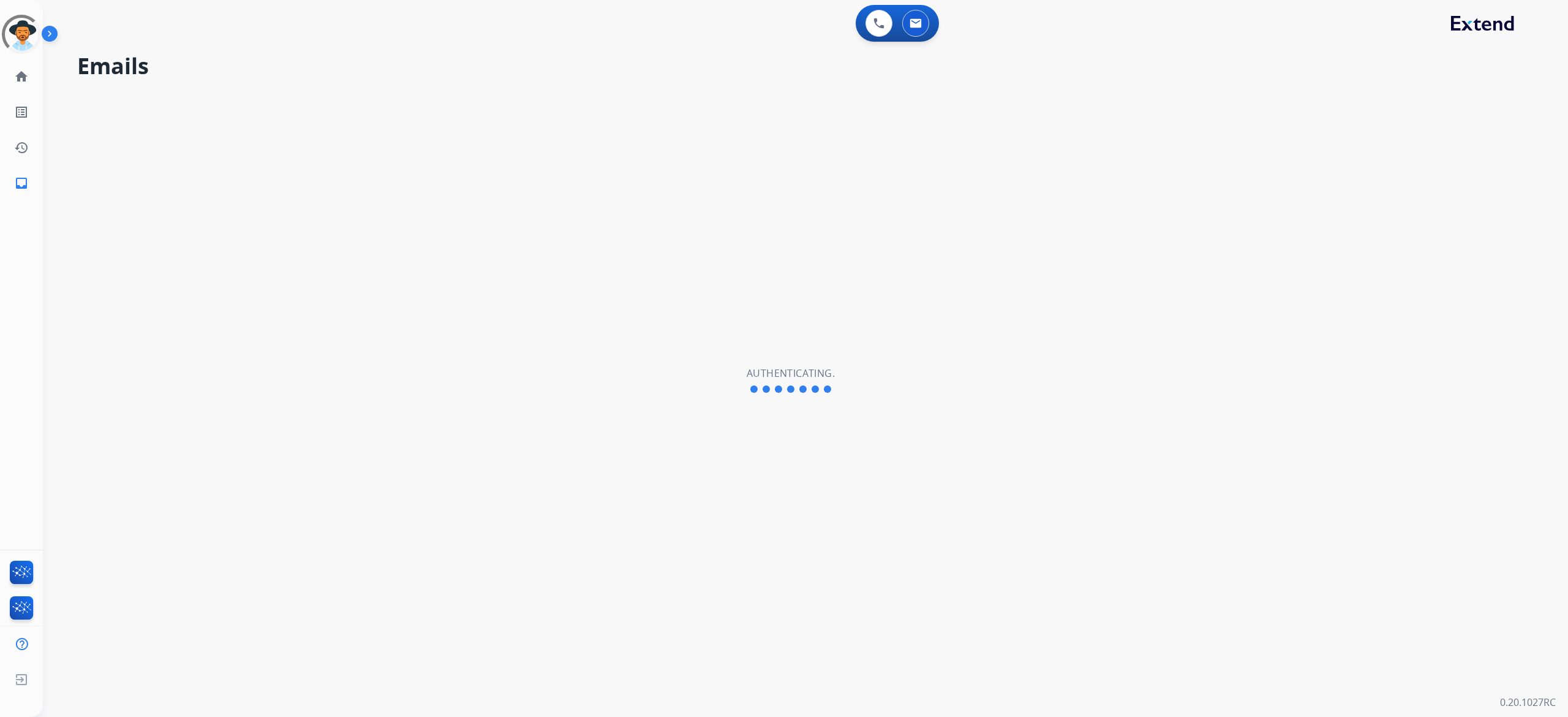
select select "**********"
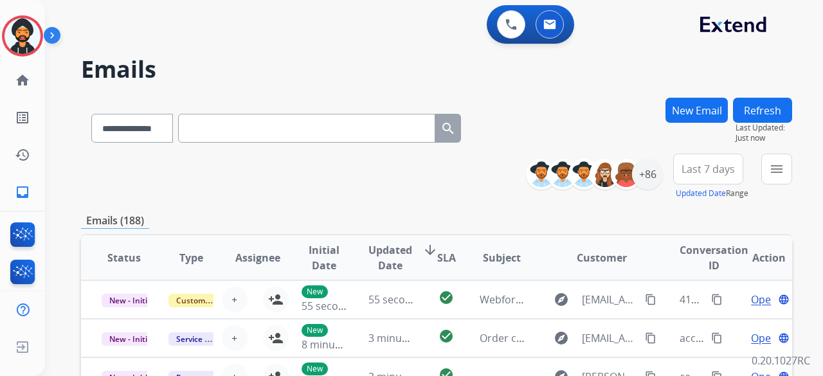
drag, startPoint x: 1645, startPoint y: 78, endPoint x: 313, endPoint y: 71, distance: 1332.3
click at [313, 71] on h2 "Emails" at bounding box center [436, 70] width 711 height 26
click at [639, 167] on div "+86" at bounding box center [647, 174] width 31 height 31
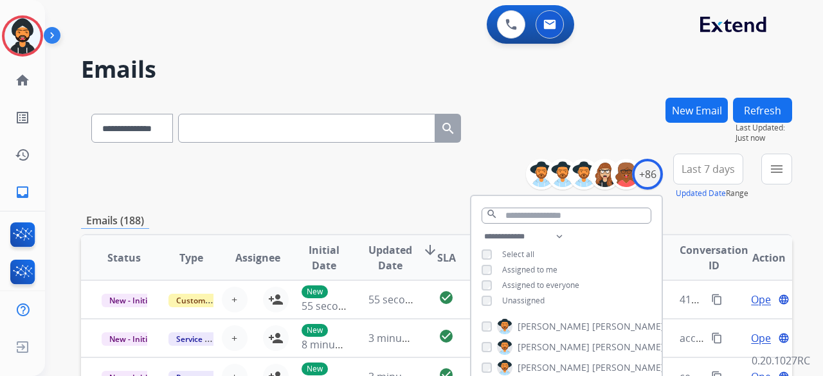
click at [492, 297] on div "Unassigned" at bounding box center [513, 301] width 63 height 10
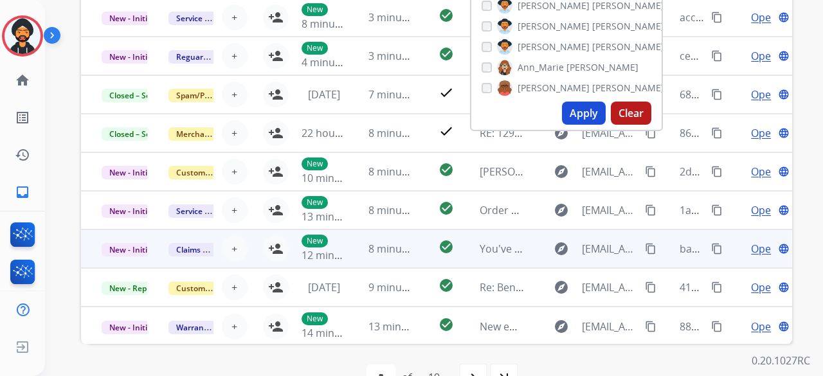
scroll to position [322, 0]
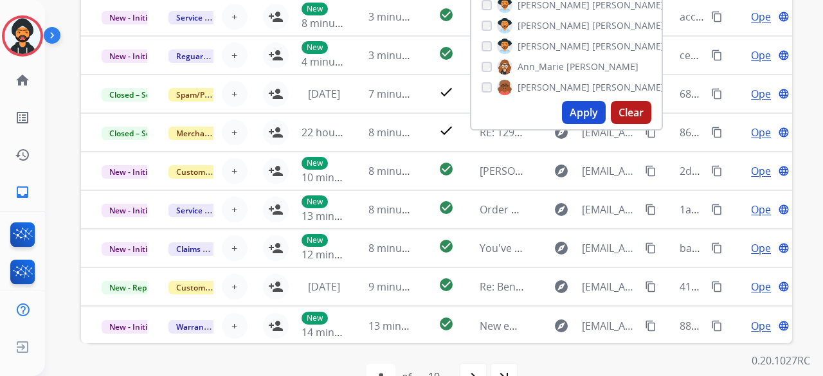
click at [574, 112] on button "Apply" at bounding box center [584, 112] width 44 height 23
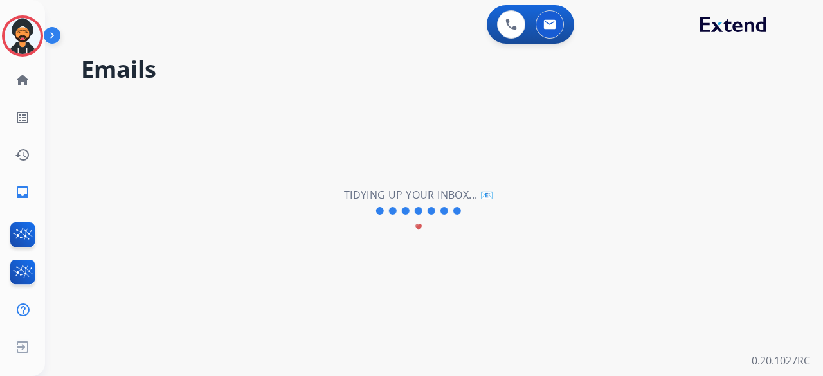
scroll to position [0, 0]
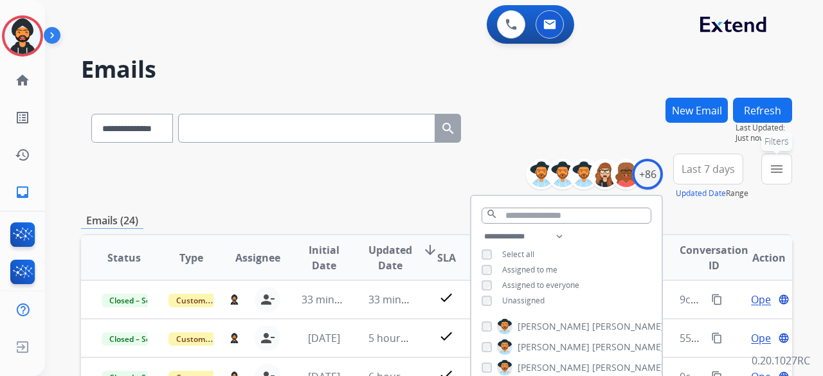
click at [776, 169] on mat-icon "menu" at bounding box center [776, 168] width 15 height 15
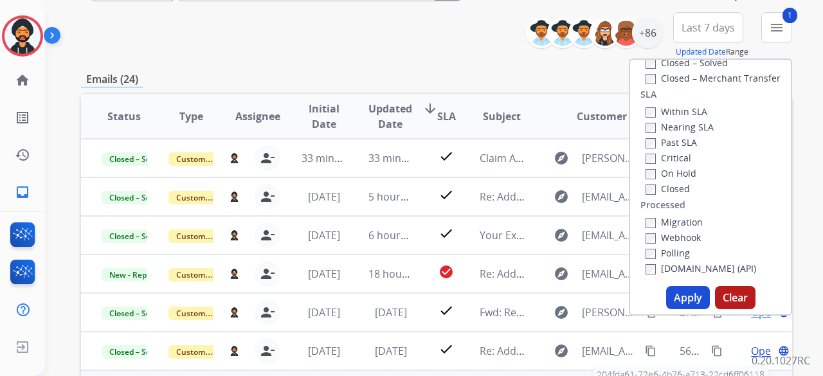
scroll to position [257, 0]
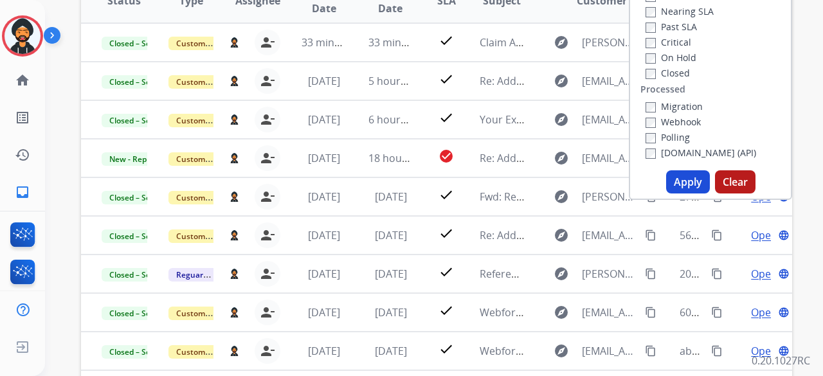
click at [681, 185] on button "Apply" at bounding box center [688, 181] width 44 height 23
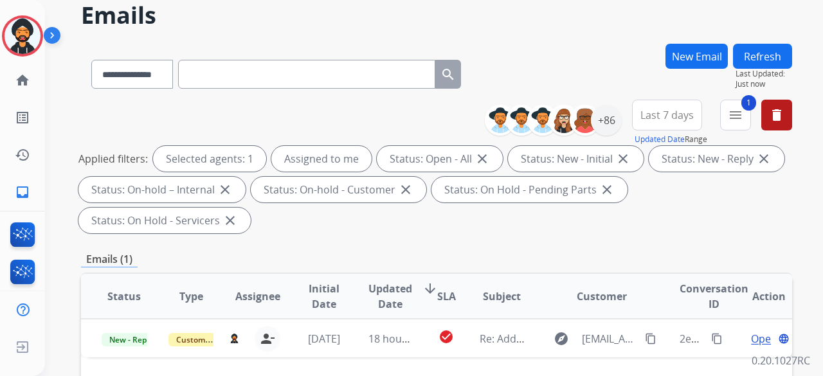
scroll to position [193, 0]
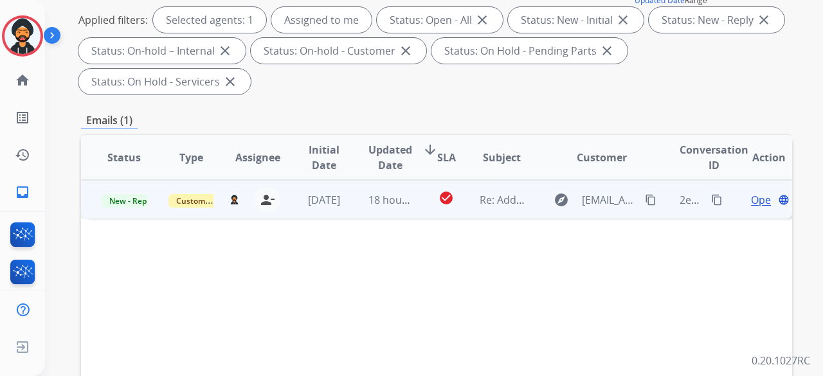
click at [758, 196] on span "Open" at bounding box center [764, 199] width 26 height 15
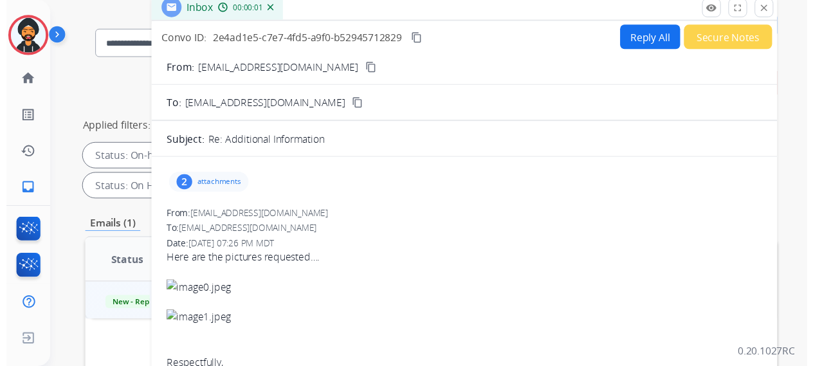
scroll to position [0, 0]
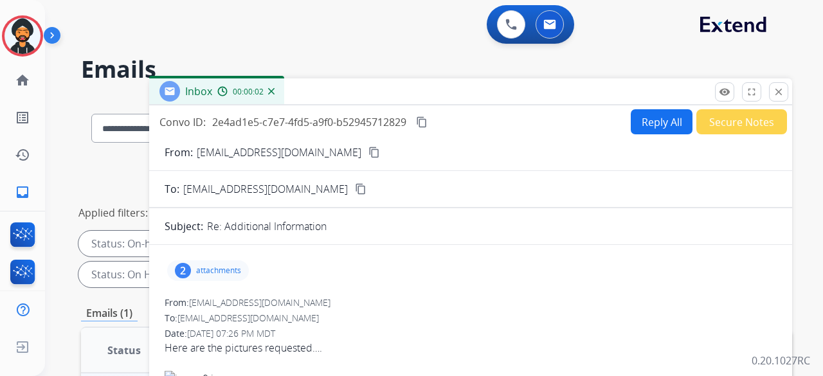
click at [642, 129] on button "Reply All" at bounding box center [662, 121] width 62 height 25
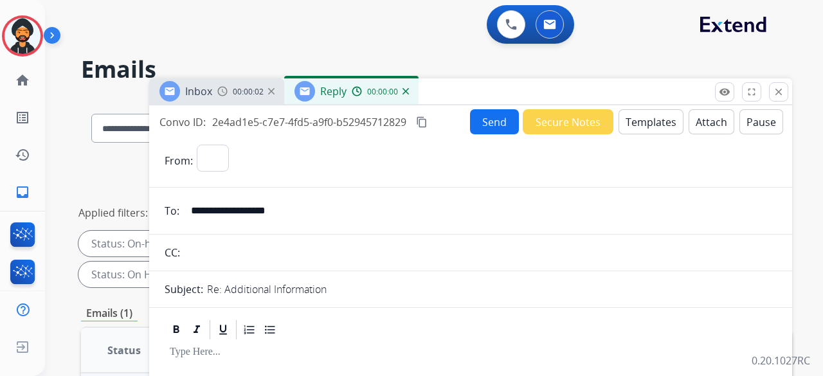
select select "**********"
click at [639, 113] on button "Templates" at bounding box center [651, 121] width 65 height 25
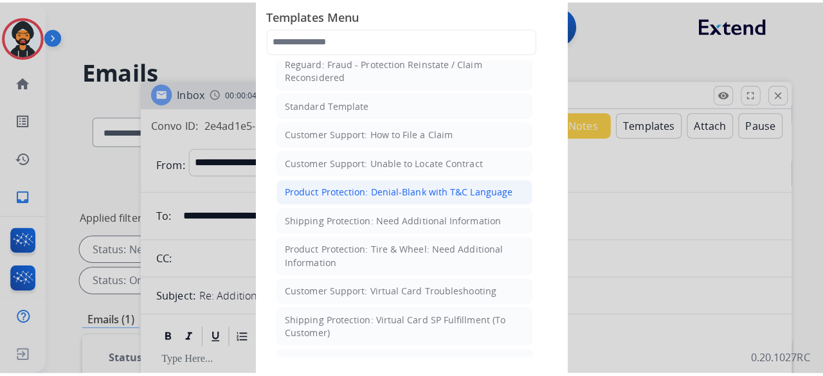
scroll to position [193, 0]
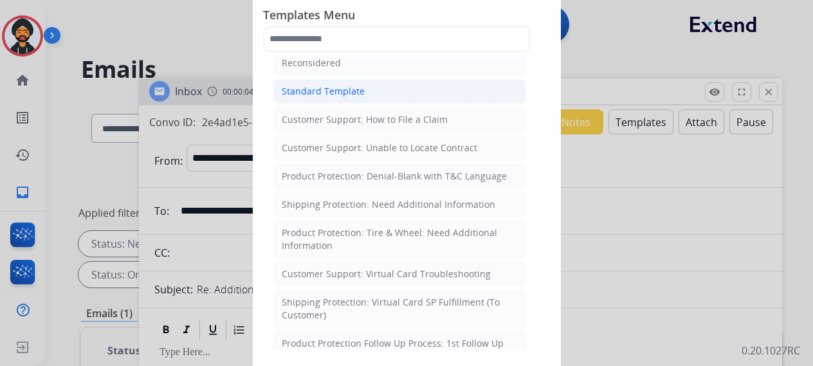
click at [323, 85] on div "Standard Template" at bounding box center [323, 91] width 83 height 13
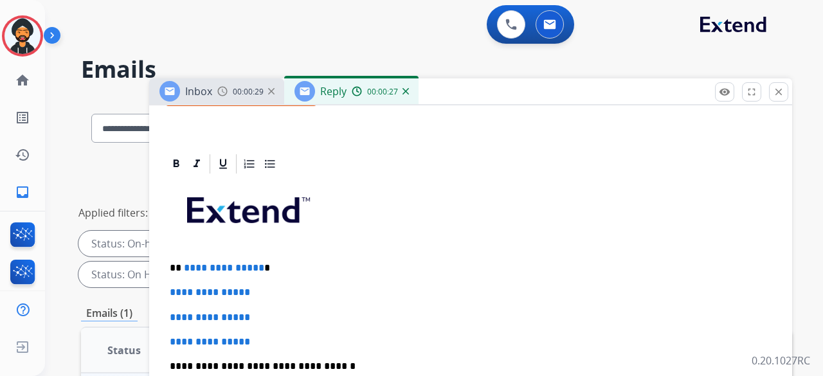
scroll to position [322, 0]
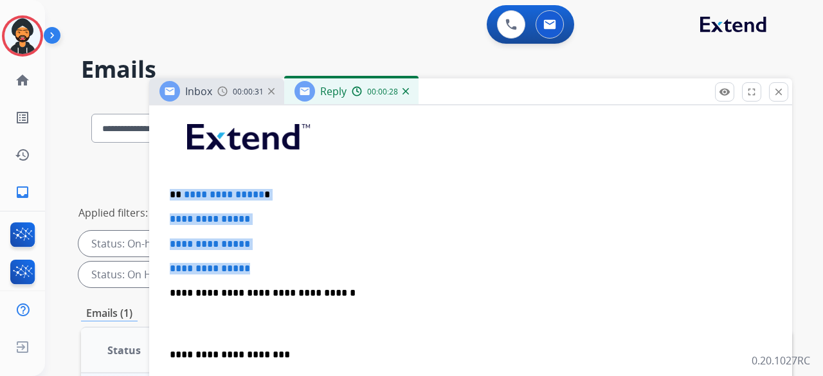
drag, startPoint x: 264, startPoint y: 266, endPoint x: 167, endPoint y: 187, distance: 124.4
click at [167, 187] on div "**********" at bounding box center [471, 323] width 612 height 443
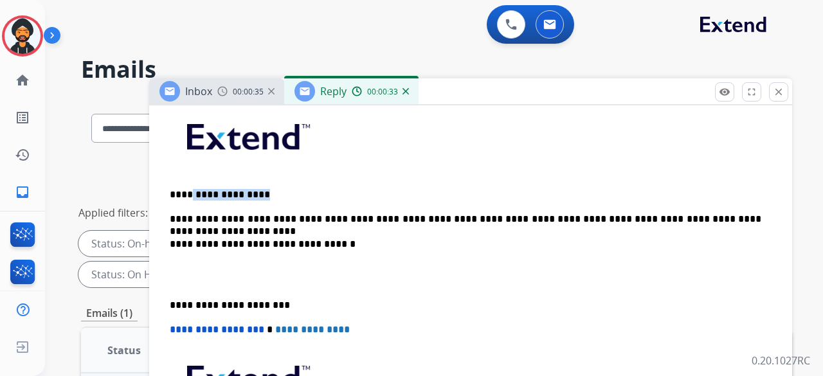
drag, startPoint x: 259, startPoint y: 190, endPoint x: 185, endPoint y: 185, distance: 74.2
click at [185, 185] on div "**********" at bounding box center [471, 298] width 612 height 393
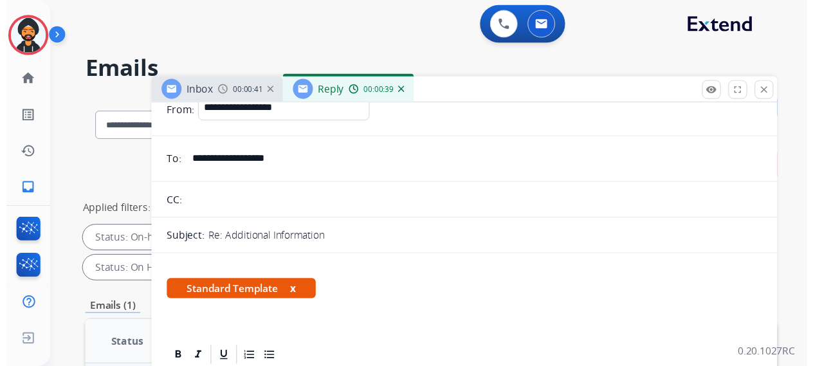
scroll to position [0, 0]
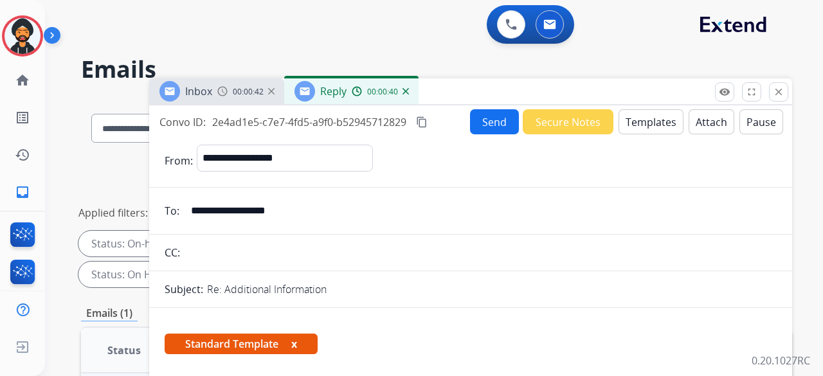
click at [488, 119] on button "Send" at bounding box center [494, 121] width 49 height 25
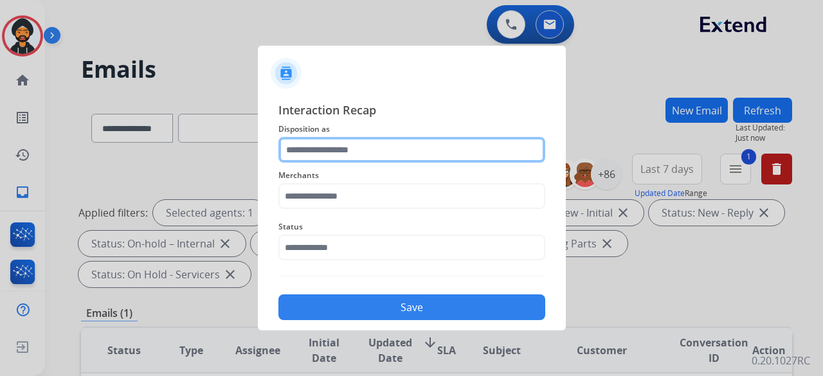
click at [378, 149] on input "text" at bounding box center [412, 150] width 267 height 26
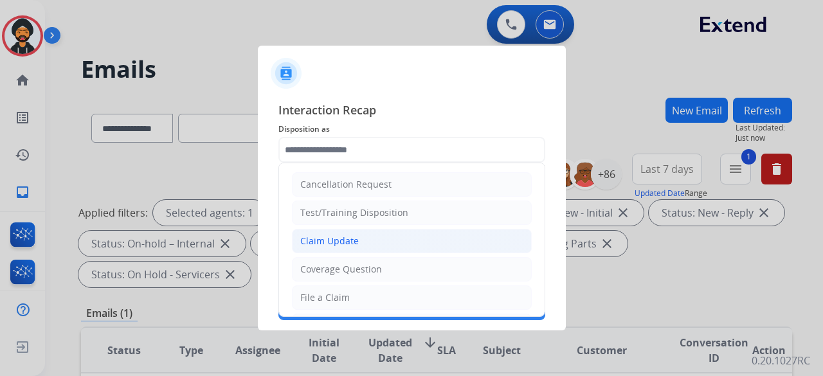
click at [344, 239] on div "Claim Update" at bounding box center [329, 241] width 59 height 13
type input "**********"
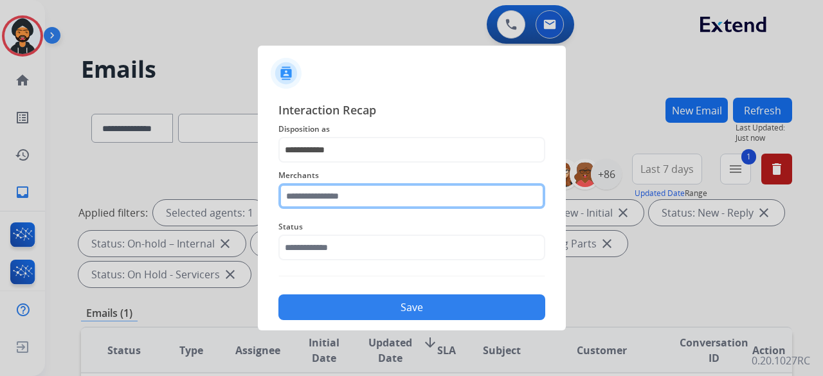
click at [333, 199] on input "text" at bounding box center [412, 196] width 267 height 26
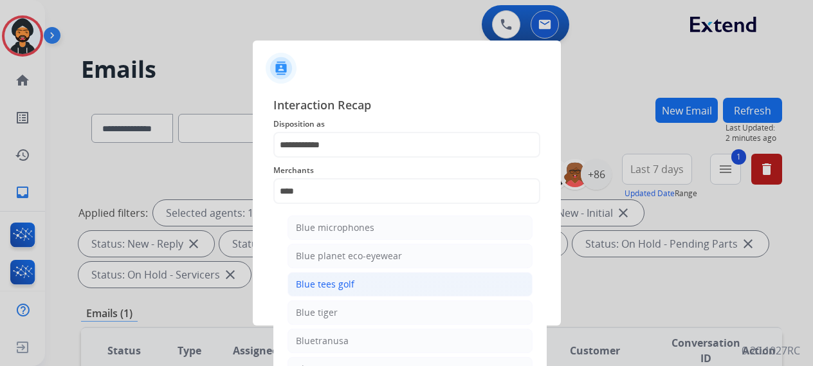
click at [323, 282] on div "Blue tees golf" at bounding box center [325, 284] width 59 height 13
type input "**********"
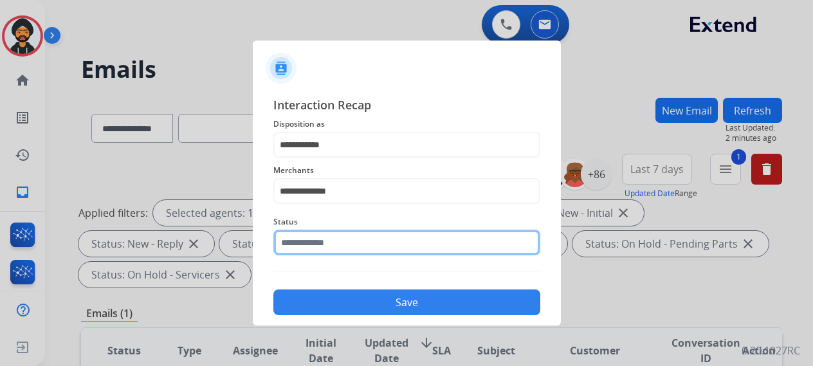
click at [325, 259] on div "Status" at bounding box center [406, 234] width 267 height 51
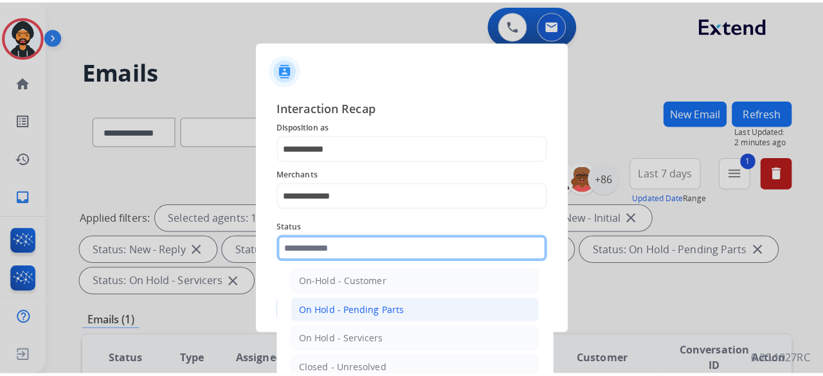
scroll to position [73, 0]
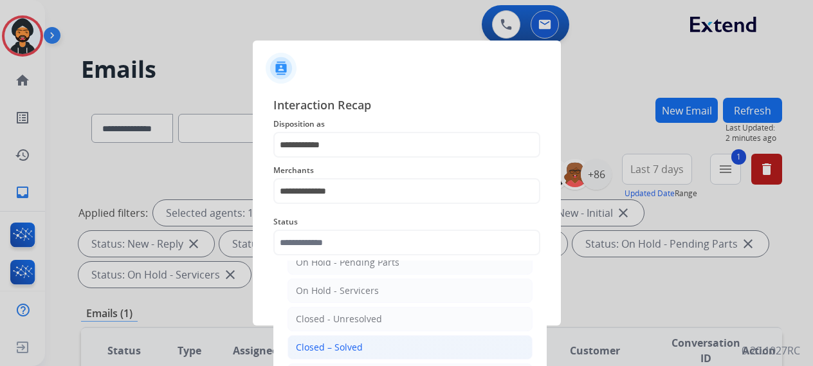
click at [340, 344] on div "Closed – Solved" at bounding box center [329, 347] width 67 height 13
type input "**********"
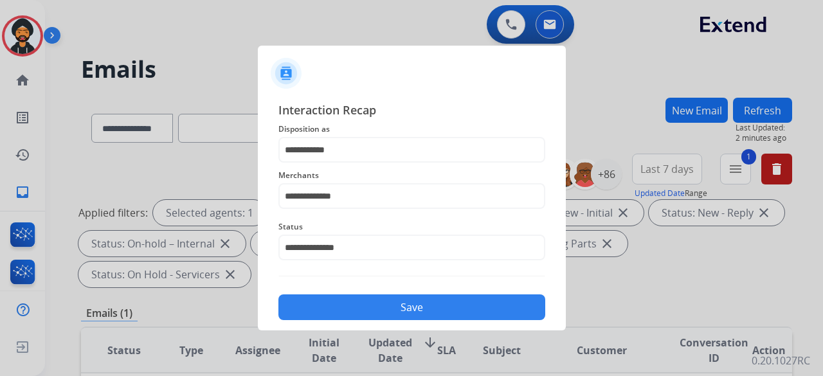
click at [401, 311] on button "Save" at bounding box center [412, 308] width 267 height 26
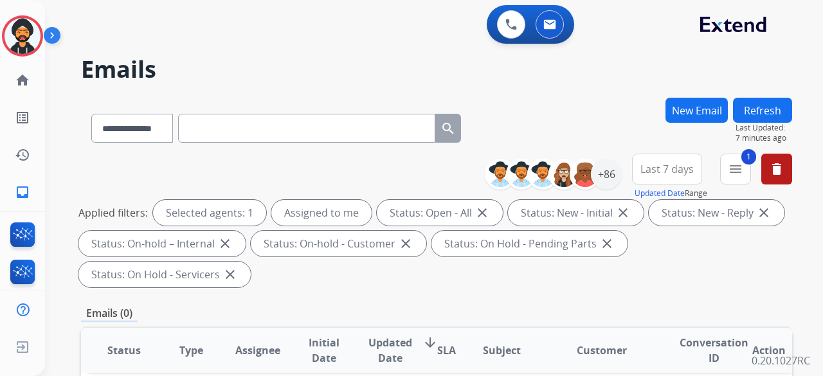
click at [643, 52] on div "**********" at bounding box center [418, 234] width 747 height 376
click at [24, 33] on img at bounding box center [23, 36] width 36 height 36
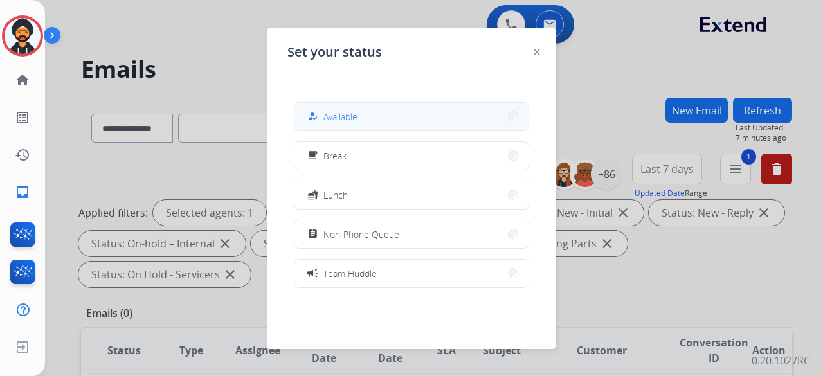
click at [326, 122] on div "how_to_reg Available" at bounding box center [331, 116] width 53 height 15
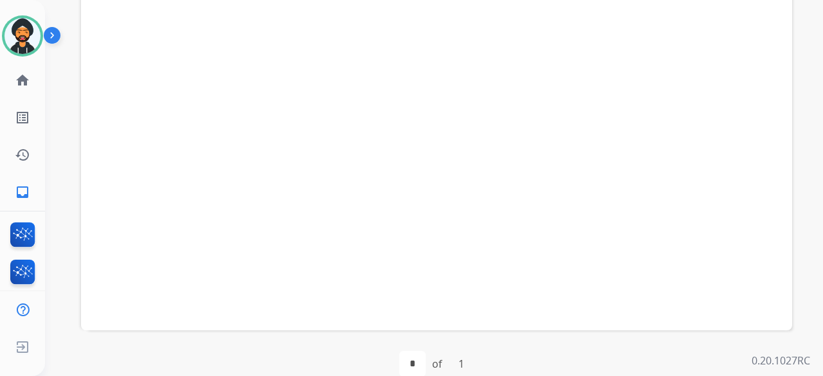
scroll to position [448, 0]
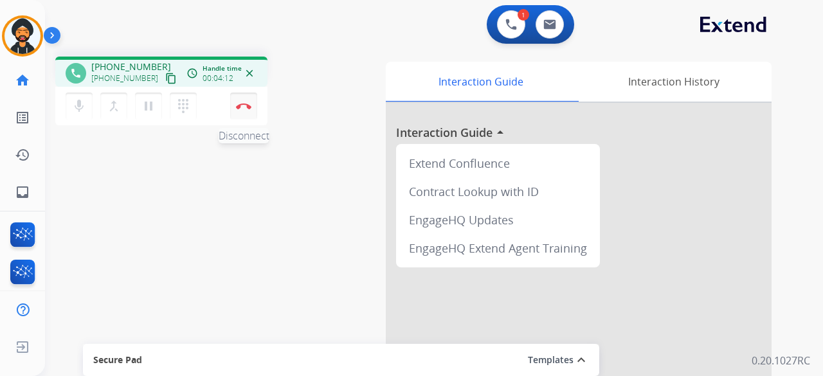
click at [244, 110] on button "Disconnect" at bounding box center [243, 106] width 27 height 27
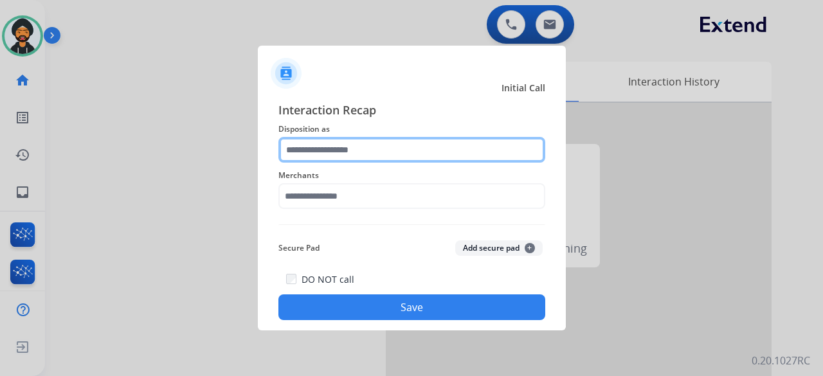
click at [347, 155] on input "text" at bounding box center [412, 150] width 267 height 26
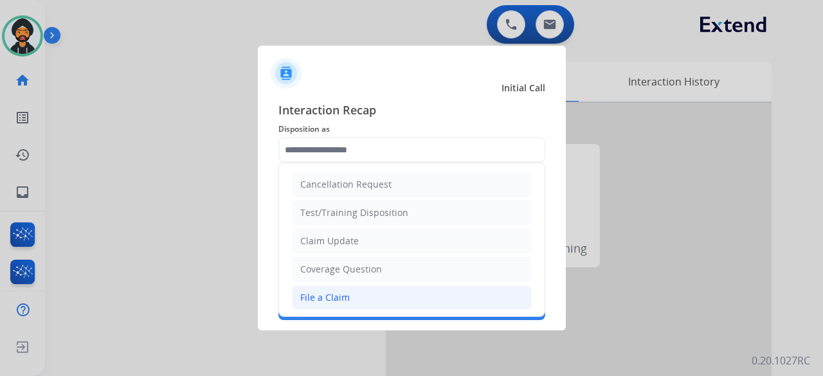
drag, startPoint x: 331, startPoint y: 295, endPoint x: 320, endPoint y: 219, distance: 77.3
click at [331, 294] on div "File a Claim" at bounding box center [325, 297] width 50 height 13
type input "**********"
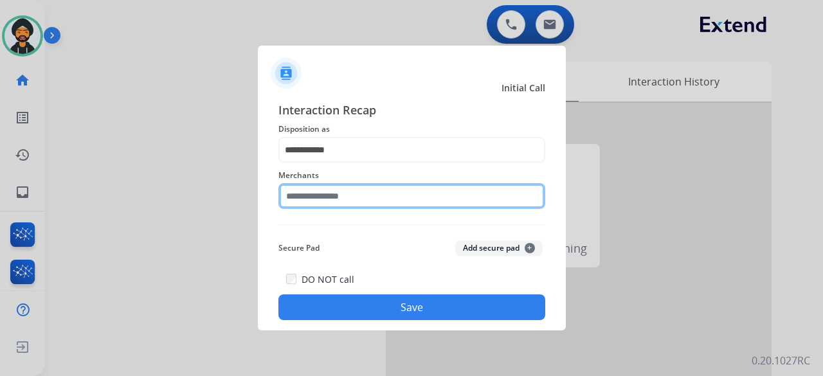
click at [316, 205] on div "Merchants" at bounding box center [412, 188] width 267 height 51
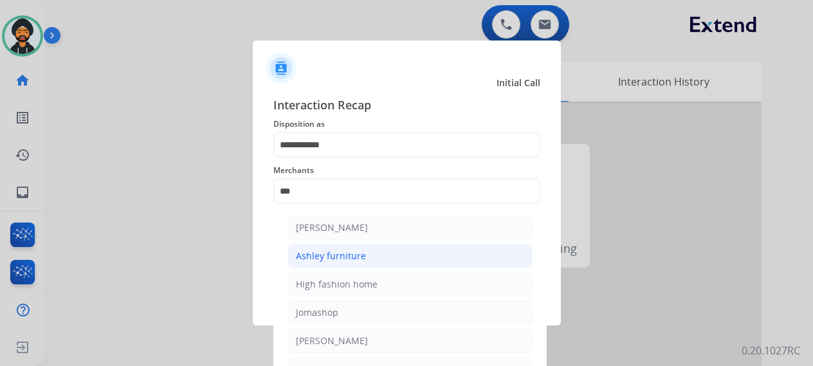
click at [330, 259] on div "Ashley furniture" at bounding box center [331, 256] width 70 height 13
type input "**********"
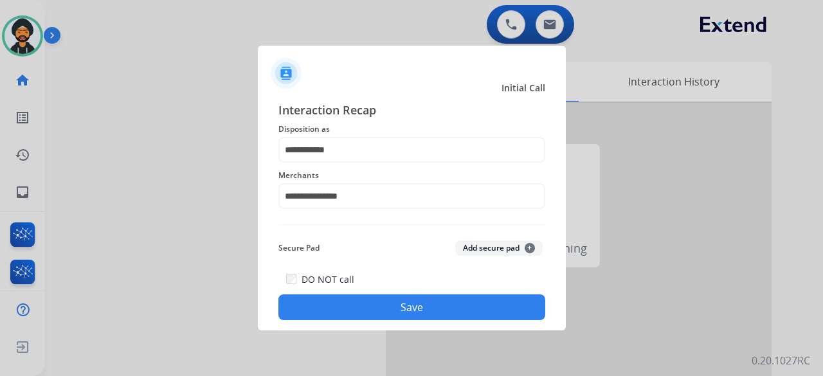
click at [333, 293] on div "DO NOT call Save" at bounding box center [412, 295] width 267 height 49
click at [327, 300] on button "Save" at bounding box center [412, 308] width 267 height 26
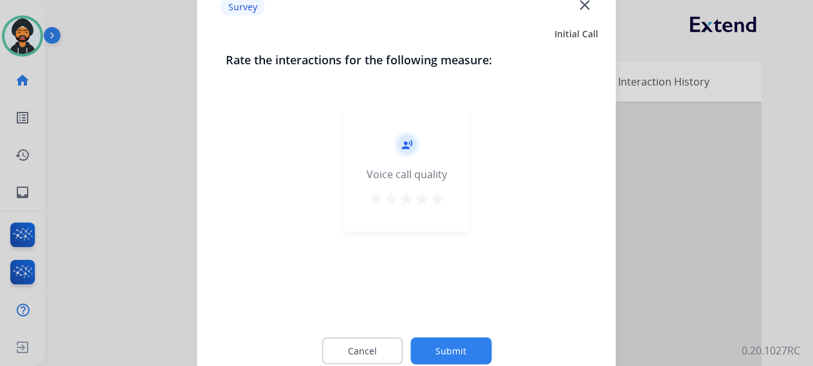
click at [28, 31] on div at bounding box center [406, 183] width 813 height 366
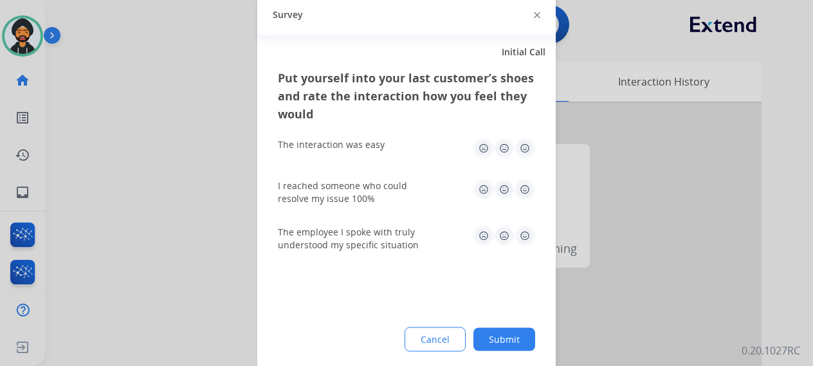
click at [29, 33] on div at bounding box center [406, 183] width 813 height 366
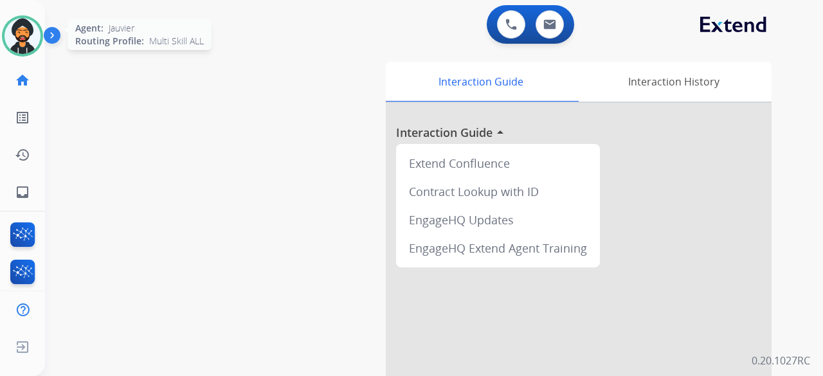
click at [15, 24] on img at bounding box center [23, 36] width 36 height 36
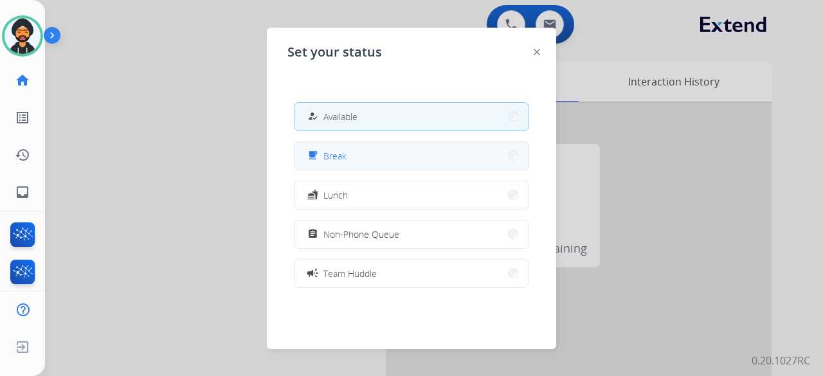
click at [373, 163] on button "free_breakfast Break" at bounding box center [412, 156] width 234 height 28
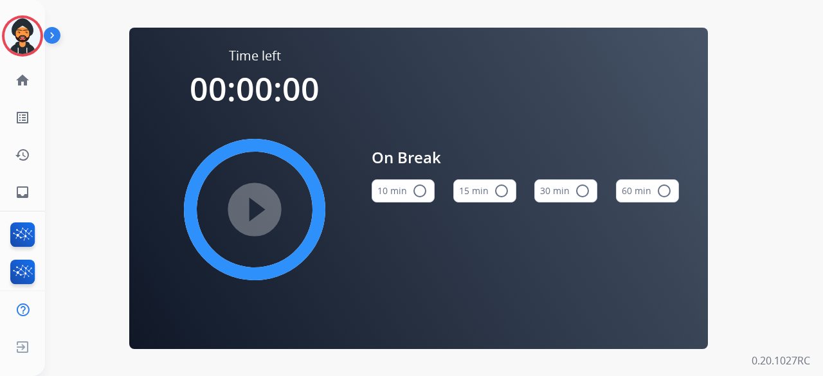
click at [516, 196] on div "10 min radio_button_unchecked 15 min radio_button_unchecked 30 min radio_button…" at bounding box center [525, 191] width 307 height 44
click at [510, 192] on button "15 min radio_button_unchecked" at bounding box center [485, 190] width 63 height 23
click at [262, 205] on mat-icon "play_circle_filled" at bounding box center [254, 209] width 15 height 15
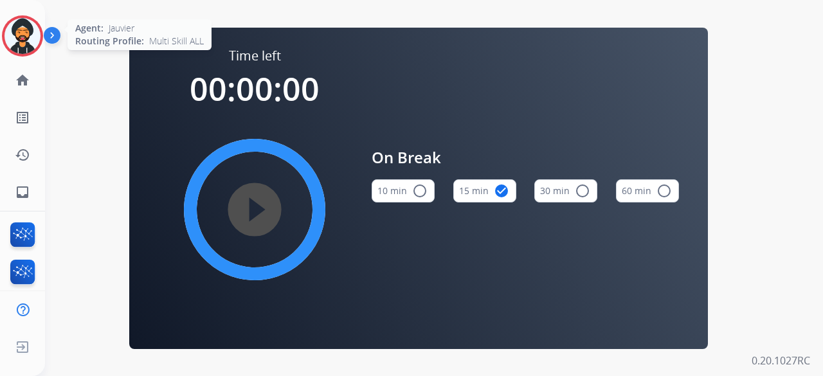
click at [27, 38] on img at bounding box center [23, 36] width 36 height 36
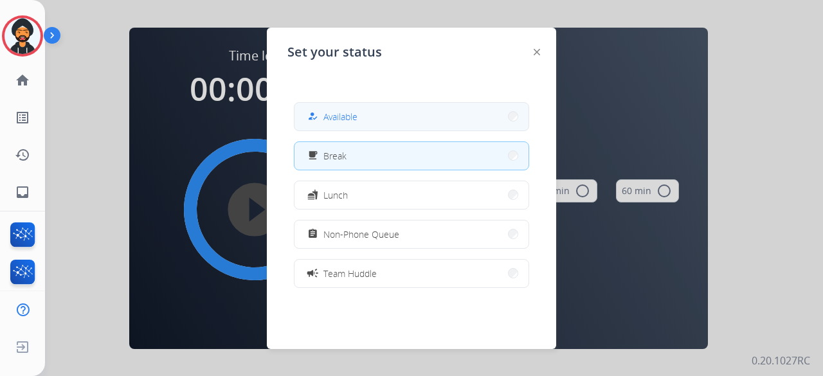
click at [365, 107] on button "how_to_reg Available" at bounding box center [412, 117] width 234 height 28
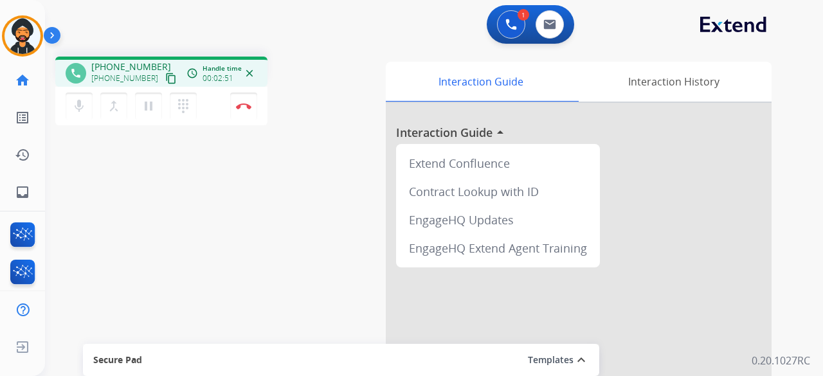
click at [165, 77] on mat-icon "content_copy" at bounding box center [171, 79] width 12 height 12
click at [237, 108] on img at bounding box center [243, 106] width 15 height 6
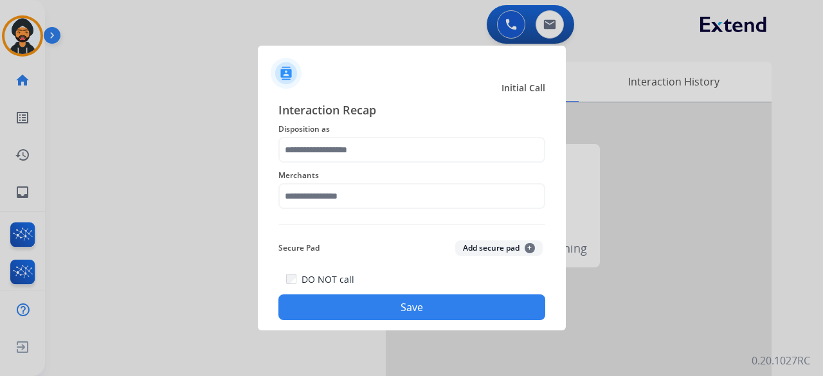
click at [304, 164] on div "Merchants" at bounding box center [412, 188] width 267 height 51
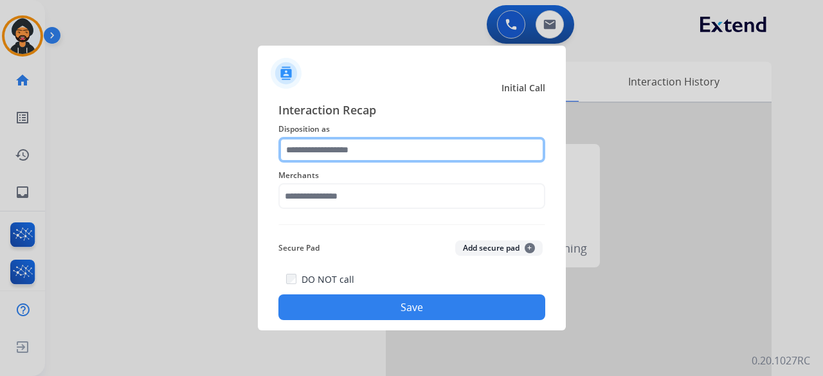
click at [339, 158] on input "text" at bounding box center [412, 150] width 267 height 26
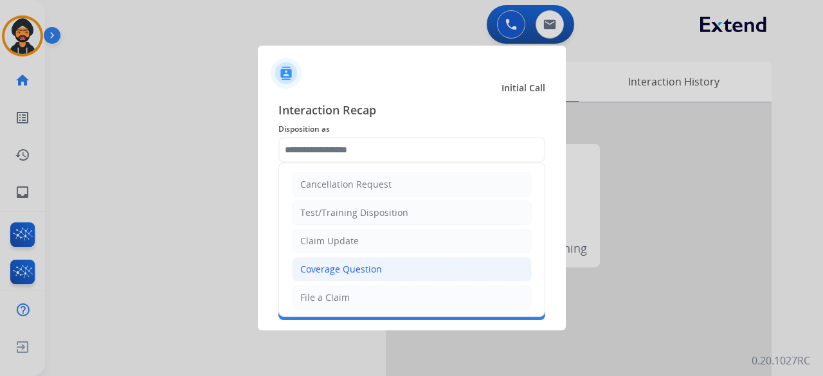
click at [349, 268] on div "Coverage Question" at bounding box center [341, 269] width 82 height 13
type input "**********"
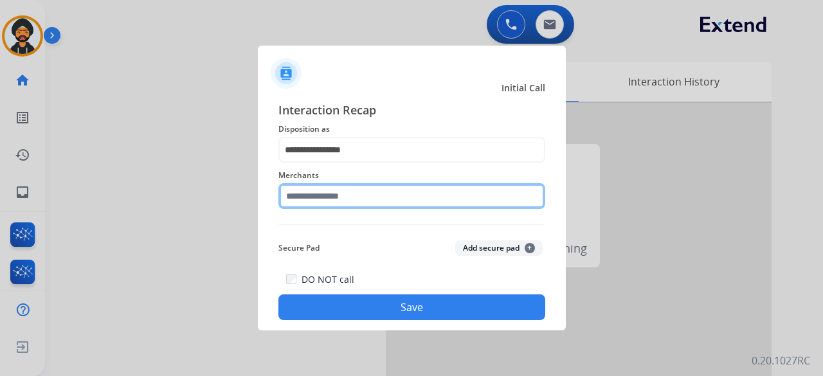
click at [323, 197] on input "text" at bounding box center [412, 196] width 267 height 26
type input "*"
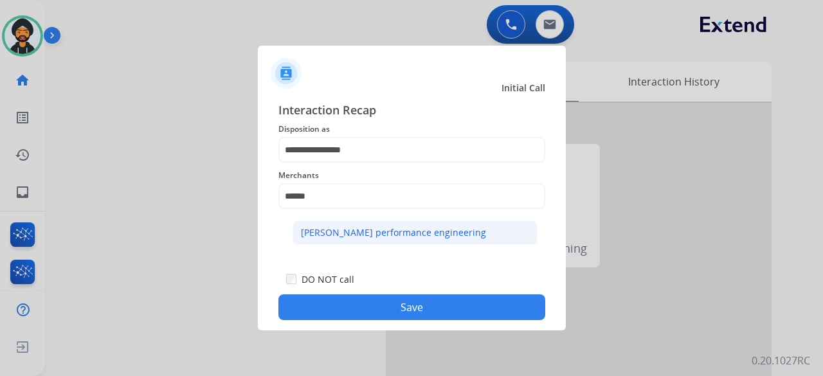
click at [344, 235] on div "[PERSON_NAME] performance engineering" at bounding box center [393, 232] width 185 height 13
type input "**********"
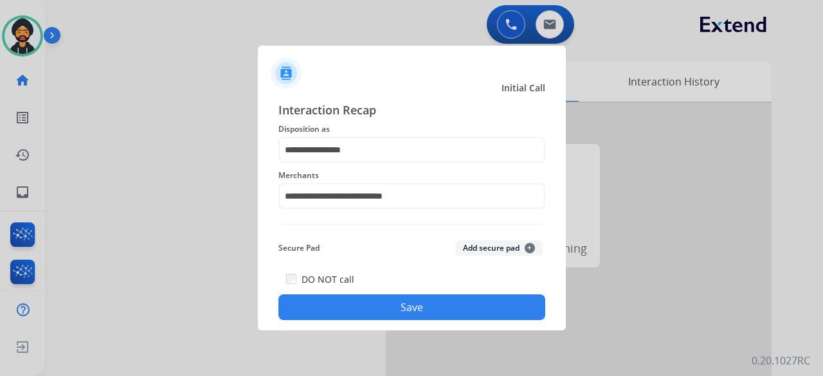
click at [457, 308] on button "Save" at bounding box center [412, 308] width 267 height 26
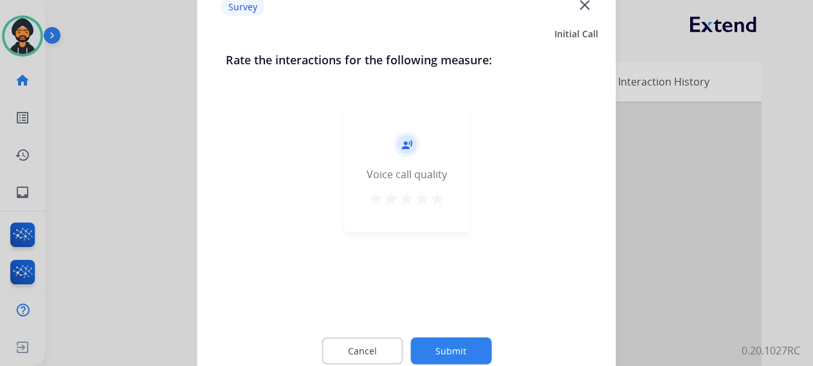
click at [456, 342] on button "Submit" at bounding box center [450, 350] width 81 height 27
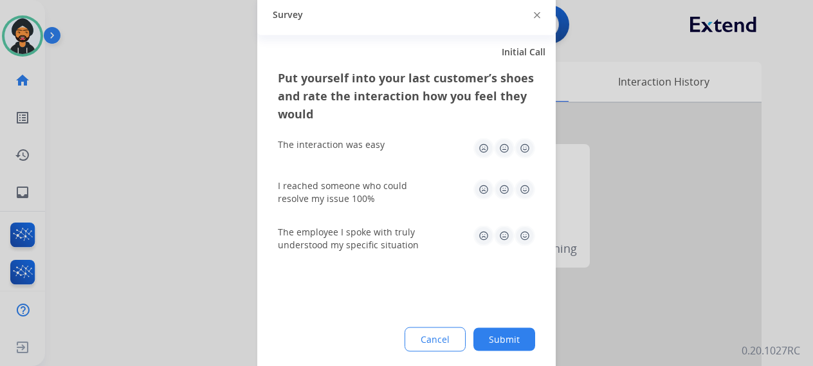
click at [531, 338] on button "Submit" at bounding box center [504, 338] width 62 height 23
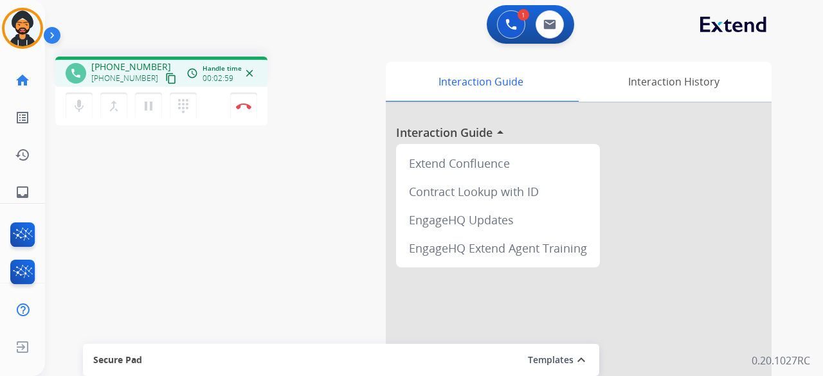
scroll to position [10, 0]
click at [246, 111] on button "Disconnect" at bounding box center [243, 106] width 27 height 27
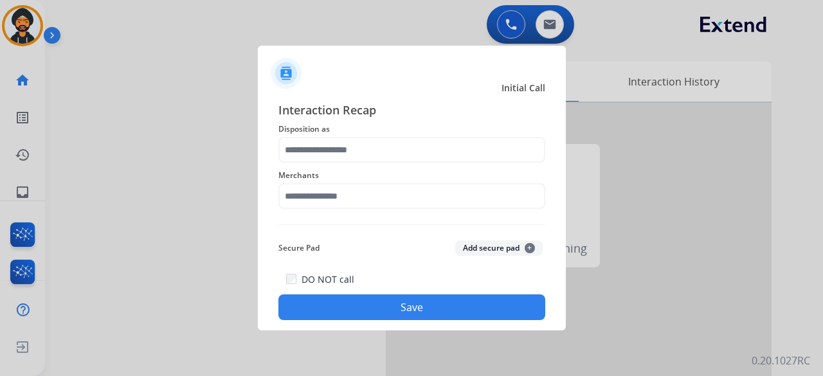
click at [358, 132] on span "Disposition as" at bounding box center [412, 129] width 267 height 15
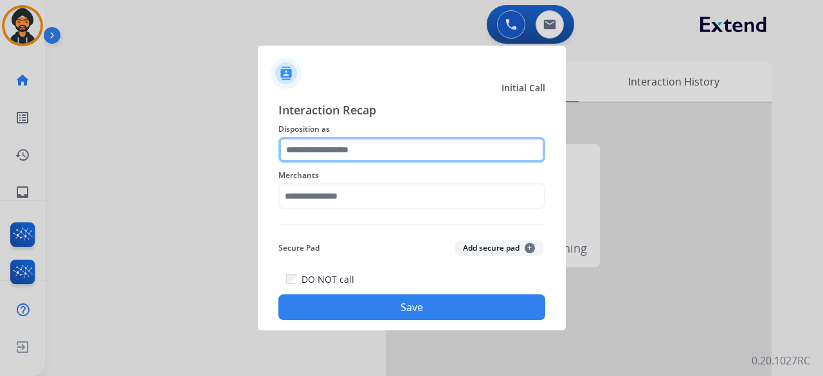
click at [348, 138] on input "text" at bounding box center [412, 150] width 267 height 26
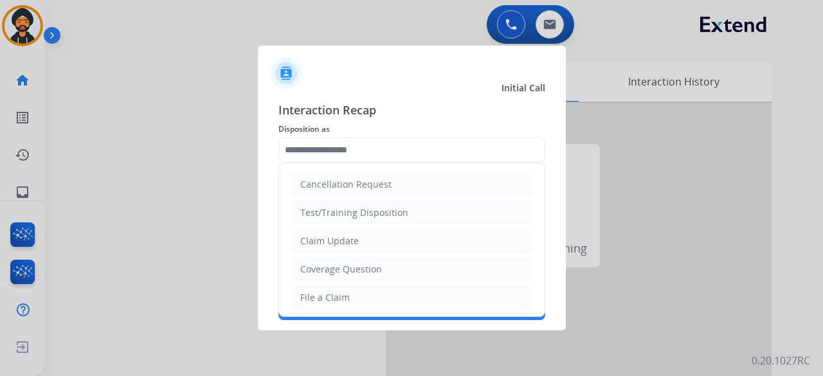
drag, startPoint x: 328, startPoint y: 236, endPoint x: 322, endPoint y: 188, distance: 48.0
click at [327, 236] on div "Claim Update" at bounding box center [329, 241] width 59 height 13
type input "**********"
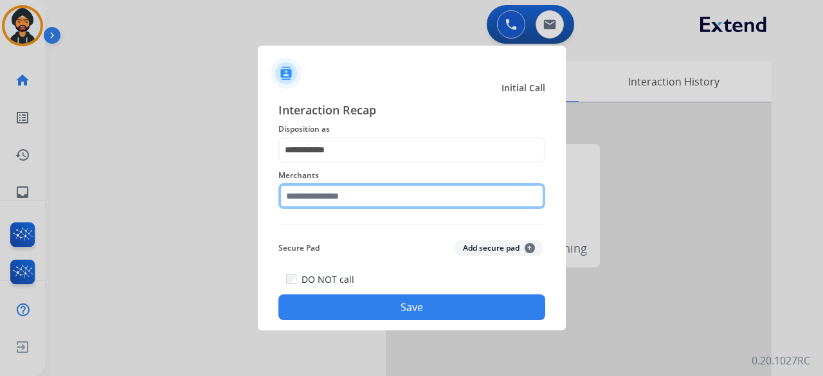
click at [322, 192] on input "text" at bounding box center [412, 196] width 267 height 26
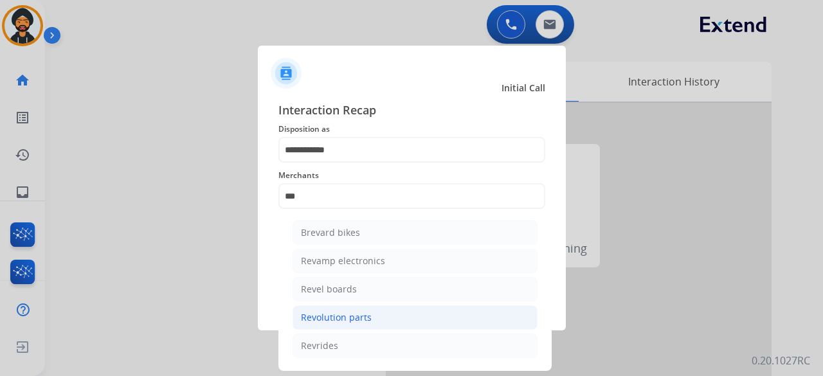
click at [347, 315] on div "Revolution parts" at bounding box center [336, 317] width 71 height 13
type input "**********"
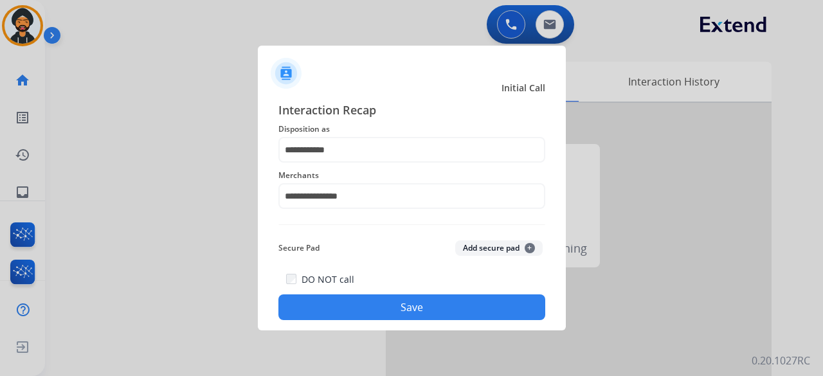
click at [396, 304] on button "Save" at bounding box center [412, 308] width 267 height 26
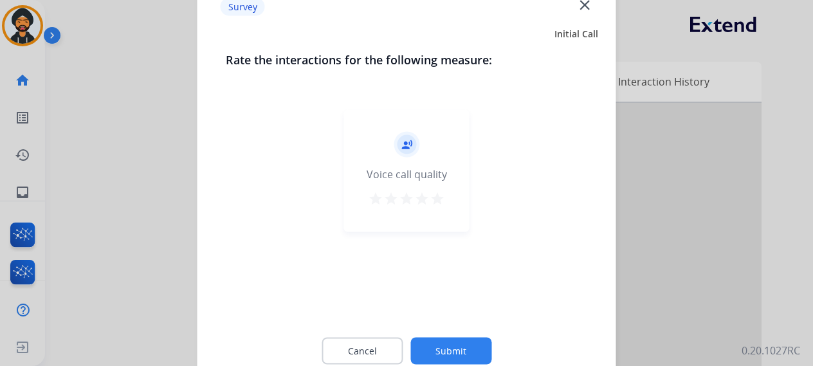
click at [474, 353] on button "Submit" at bounding box center [450, 350] width 81 height 27
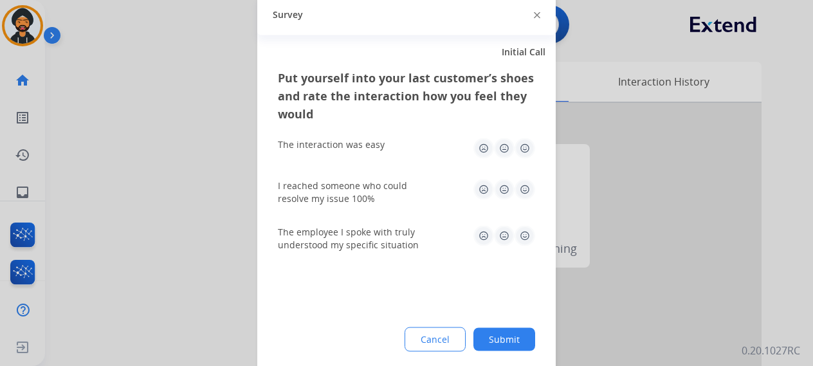
click at [477, 344] on button "Submit" at bounding box center [504, 338] width 62 height 23
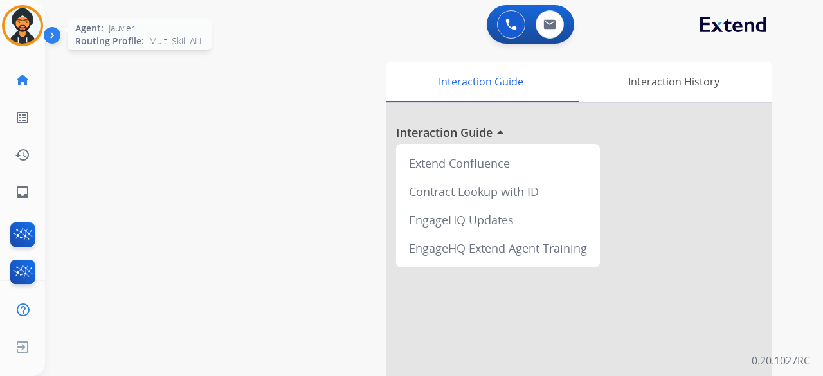
click at [28, 20] on img at bounding box center [23, 26] width 36 height 36
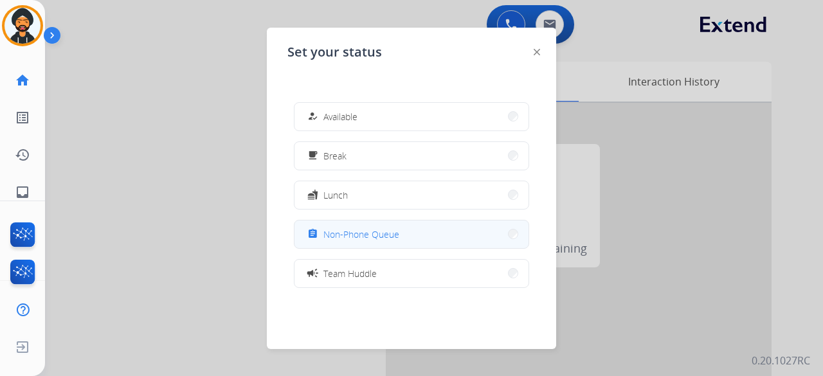
click at [314, 228] on div "assignment" at bounding box center [314, 233] width 19 height 15
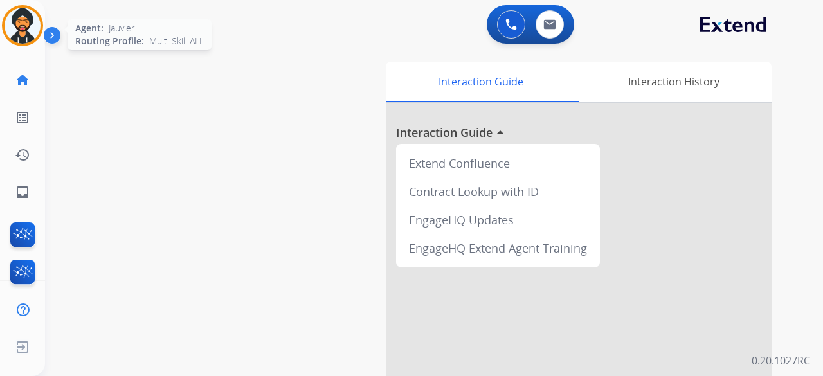
click at [36, 24] on img at bounding box center [23, 26] width 36 height 36
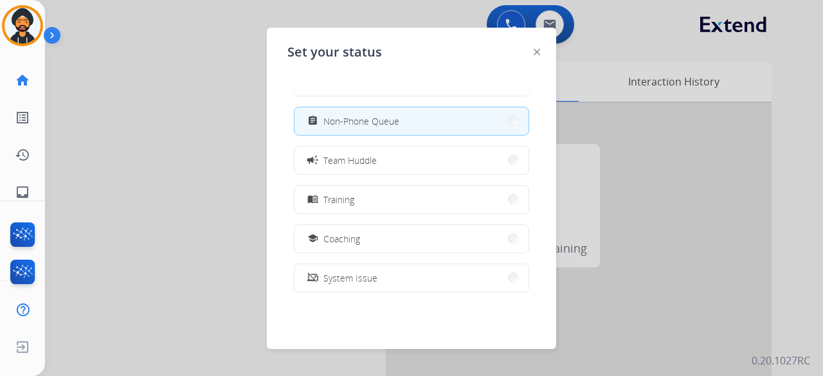
scroll to position [203, 0]
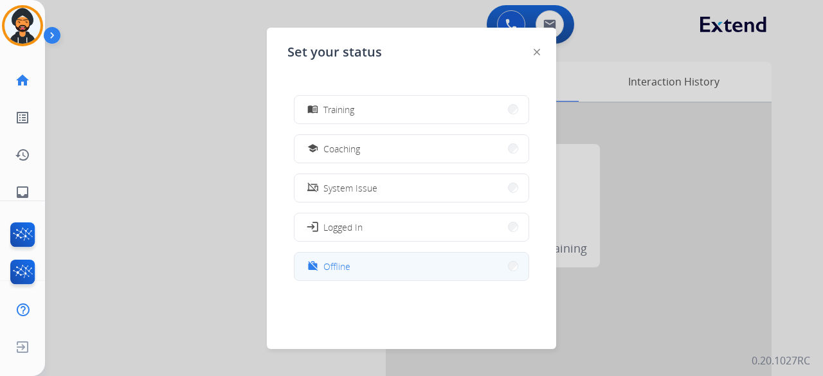
click at [364, 259] on button "work_off Offline" at bounding box center [412, 267] width 234 height 28
